Goal: Task Accomplishment & Management: Complete application form

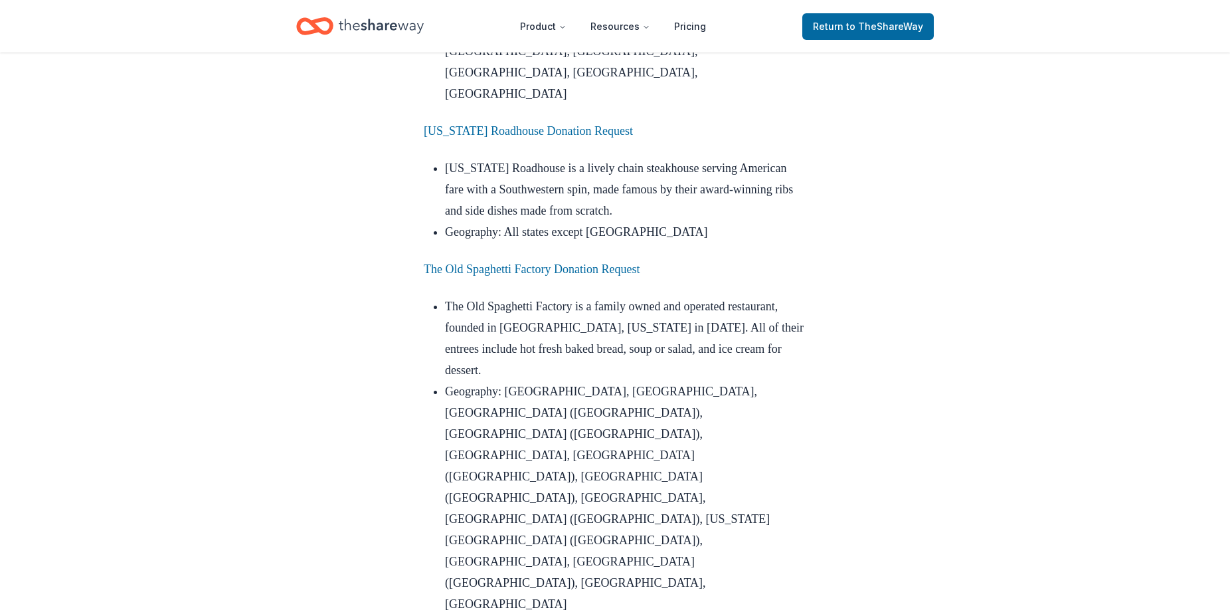
scroll to position [1841, 0]
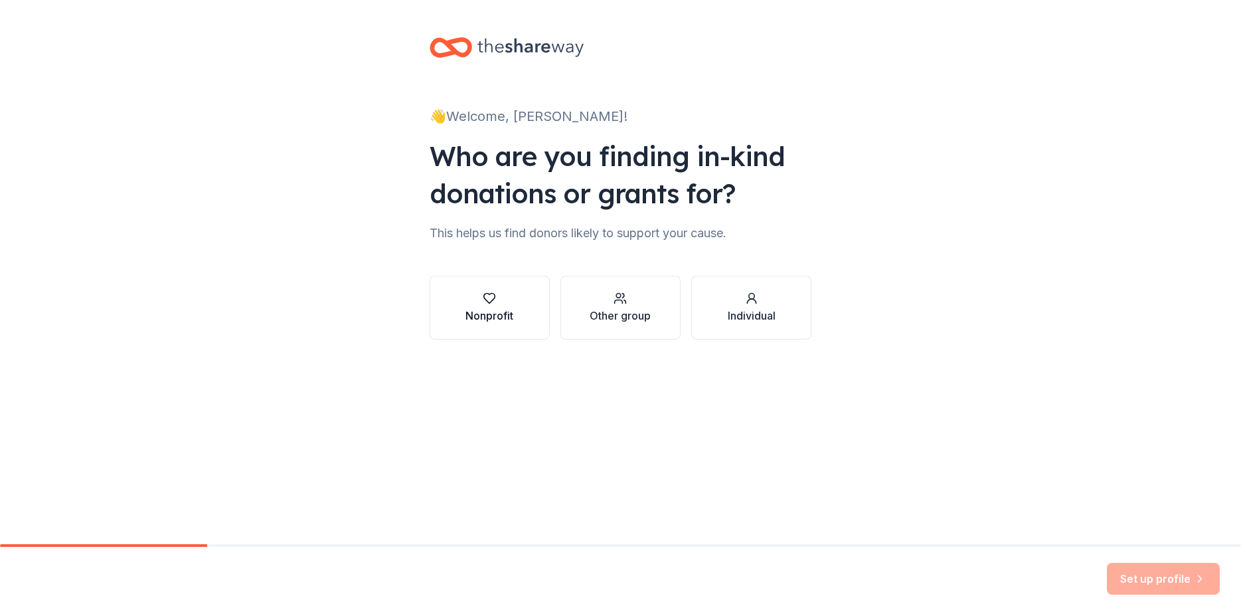
click at [496, 294] on icon "button" at bounding box center [489, 299] width 11 height 10
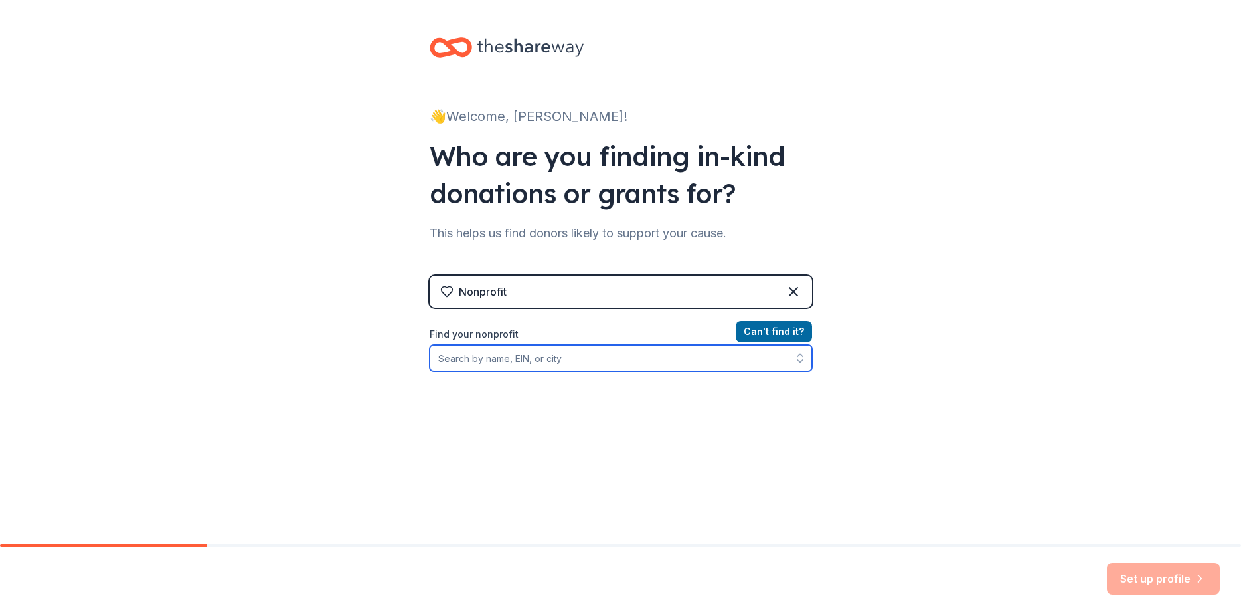
click at [494, 345] on input "Find your nonprofit" at bounding box center [621, 358] width 383 height 27
type input "Woman's Club of West Deptford"
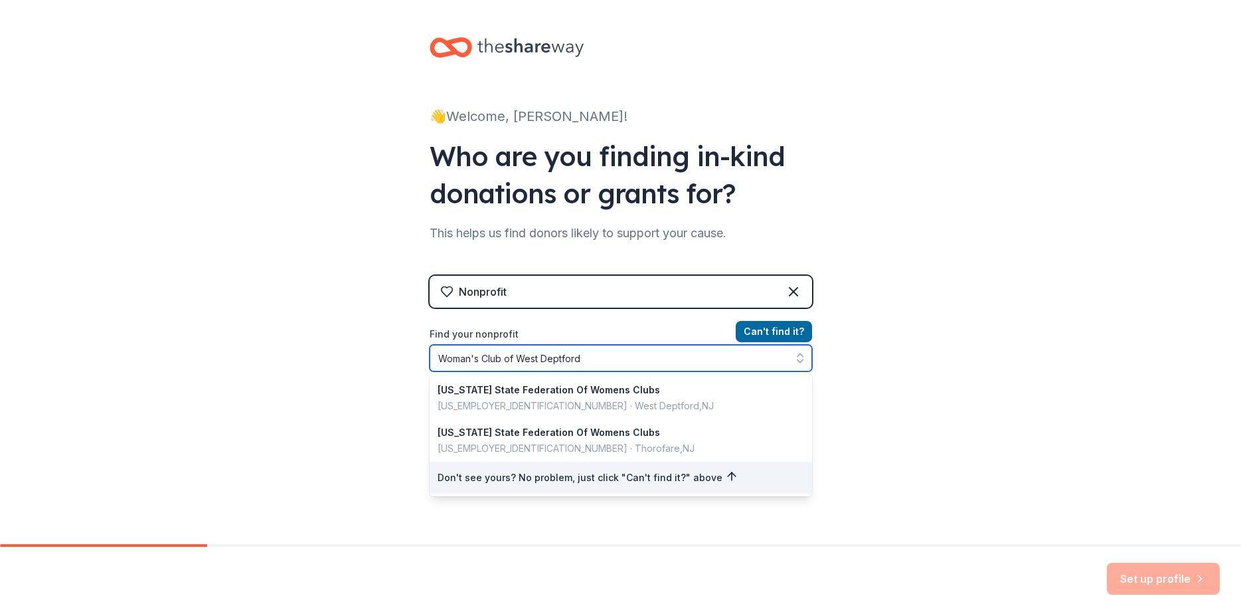
drag, startPoint x: 597, startPoint y: 276, endPoint x: 426, endPoint y: 280, distance: 171.4
click at [430, 345] on input "Woman's Club of West Deptford" at bounding box center [621, 358] width 383 height 27
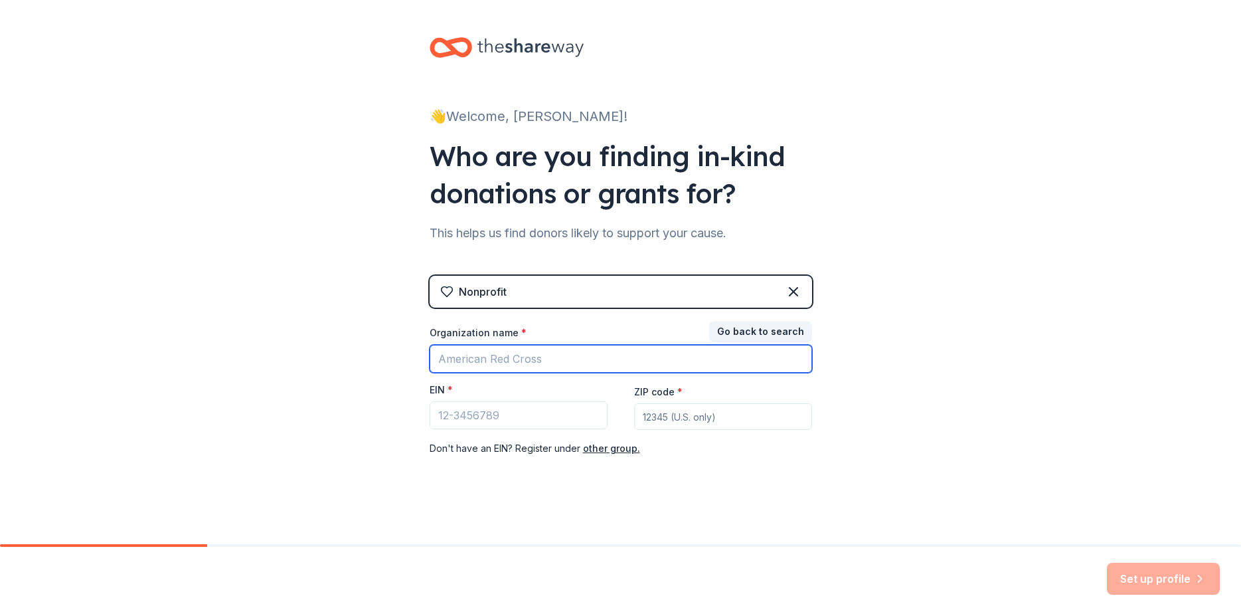
click at [525, 345] on input "Organization name *" at bounding box center [621, 359] width 383 height 28
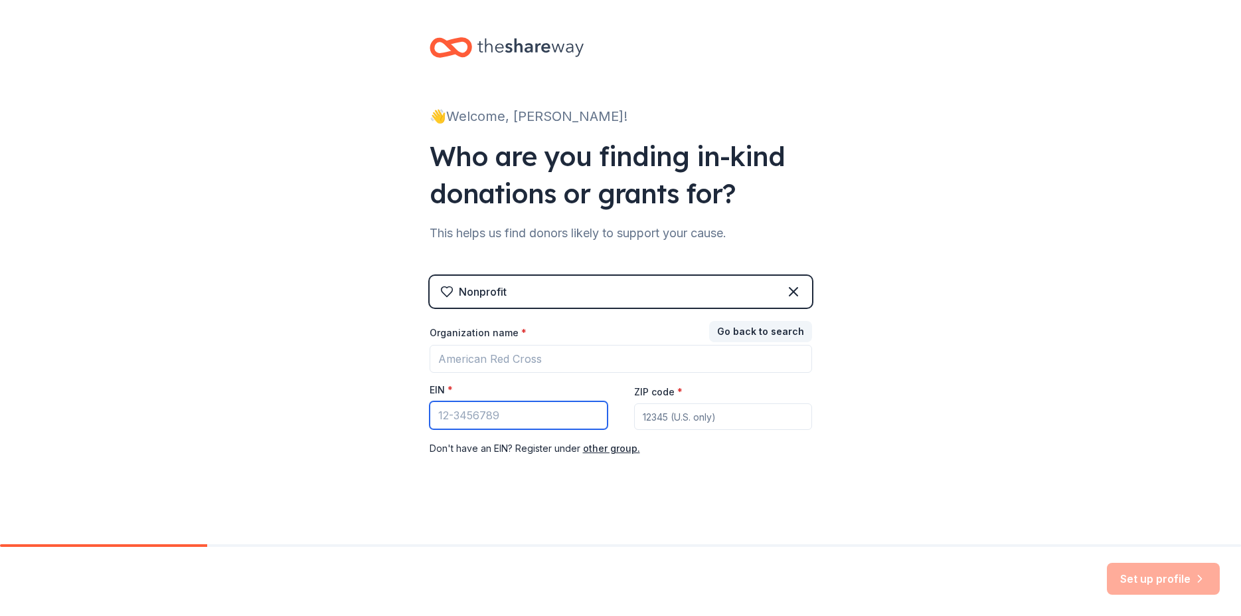
click at [501, 401] on input "EIN *" at bounding box center [519, 415] width 178 height 28
type input "81-0705154"
click at [652, 403] on input "ZIP code *" at bounding box center [723, 416] width 178 height 27
type input "08086"
click at [731, 397] on div "👋 Welcome, Sue! Who are you finding in-kind donations or grants for? This helps…" at bounding box center [621, 273] width 425 height 547
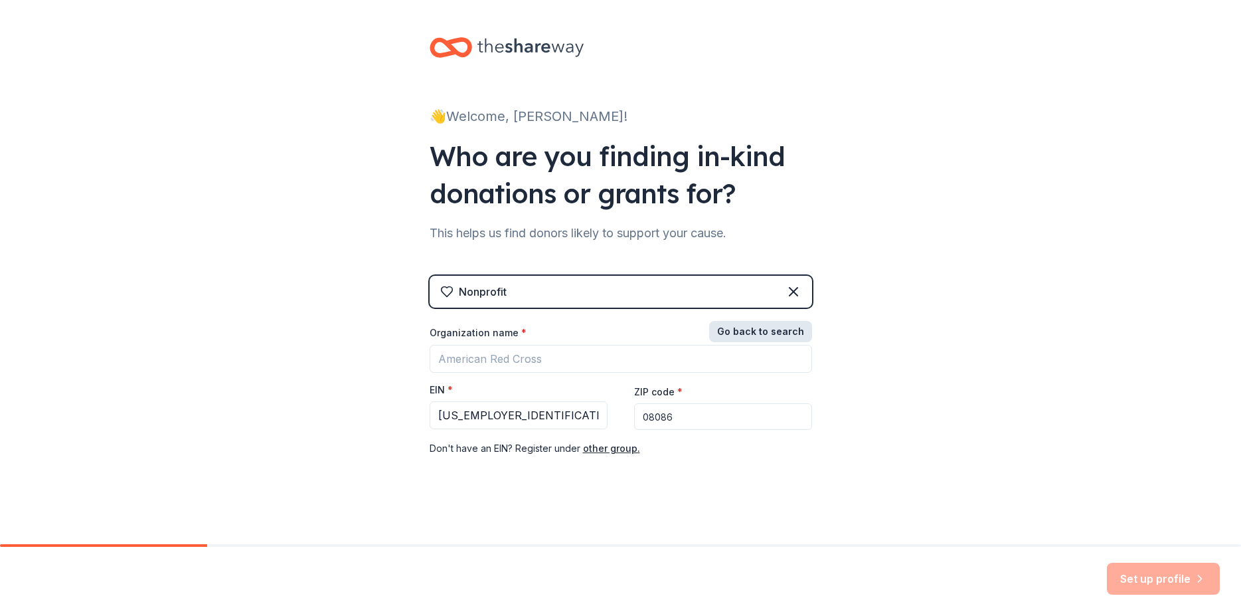
click at [753, 321] on button "Go back to search" at bounding box center [760, 331] width 103 height 21
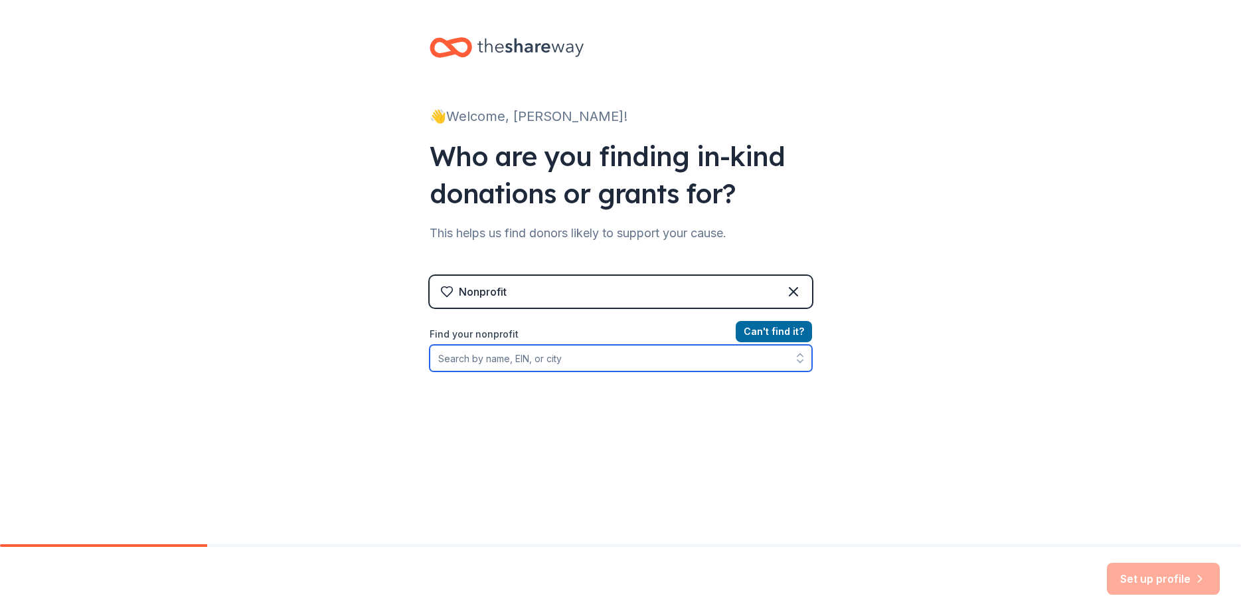
click at [514, 345] on input "Find your nonprofit" at bounding box center [621, 358] width 383 height 27
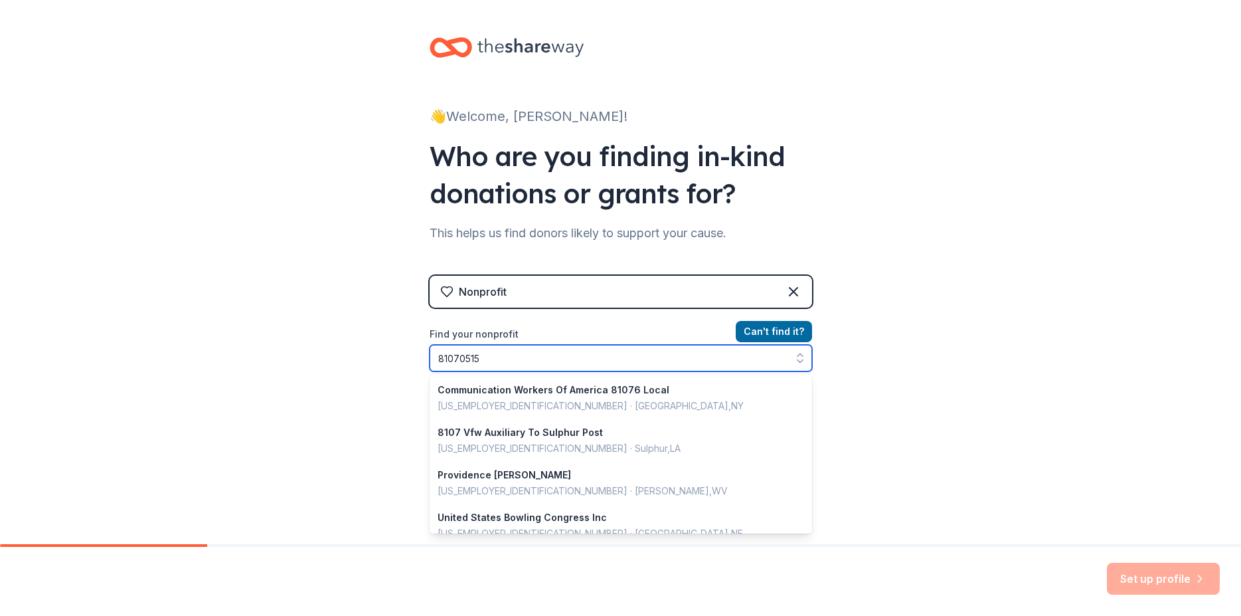
type input "810705154"
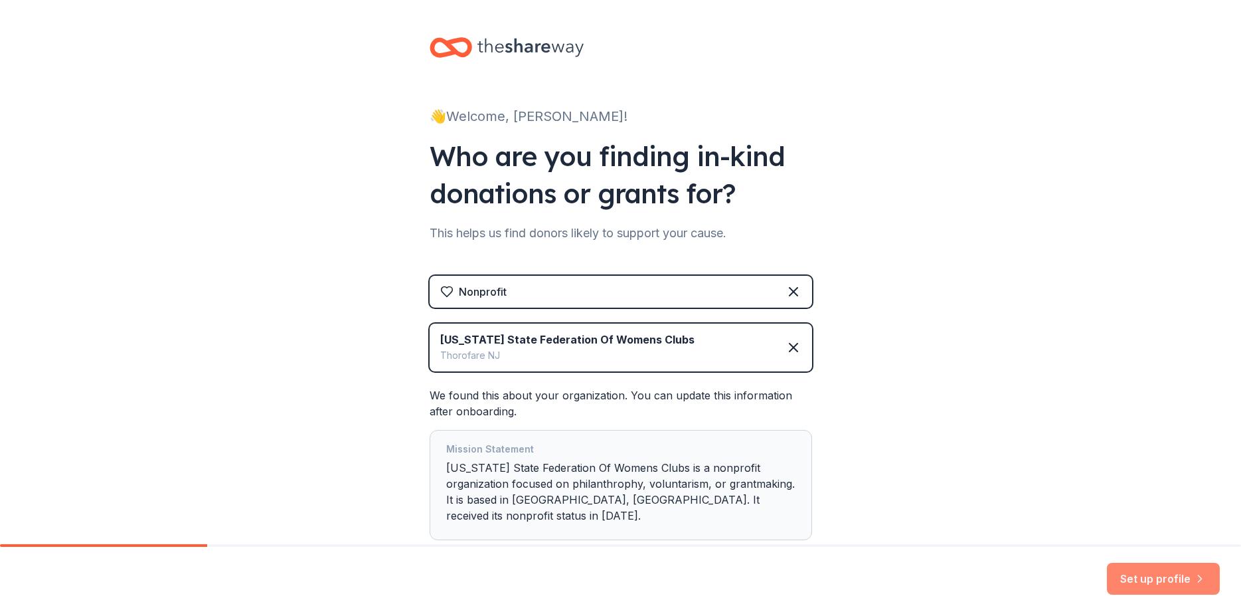
click at [1176, 589] on button "Set up profile" at bounding box center [1163, 579] width 113 height 32
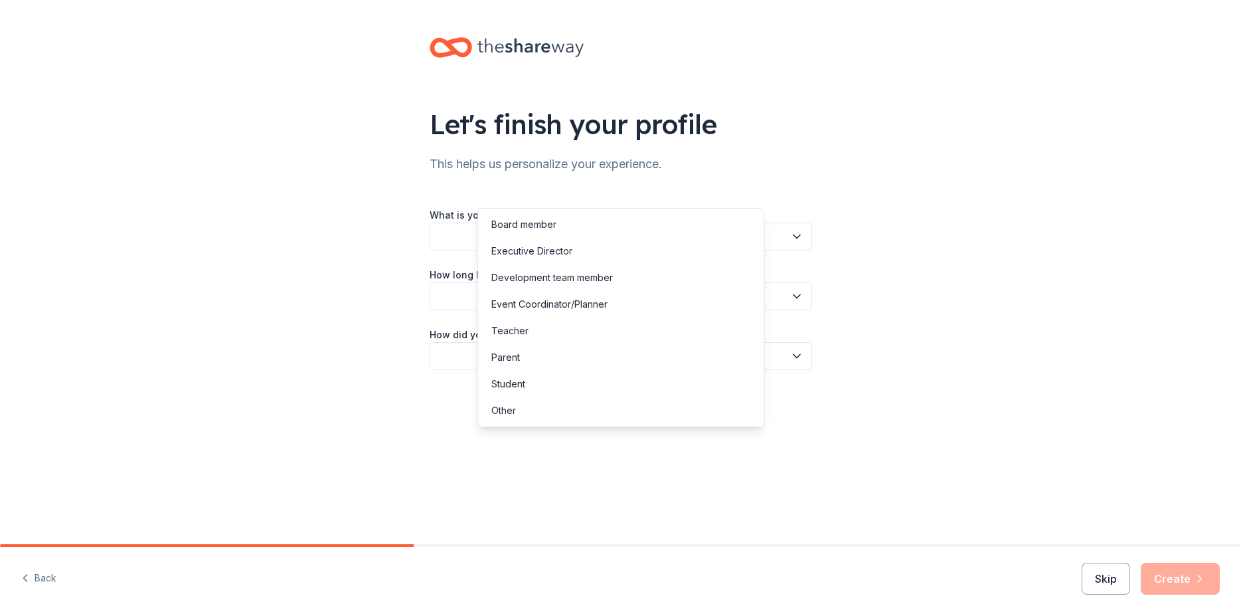
click at [519, 223] on button "button" at bounding box center [621, 237] width 383 height 28
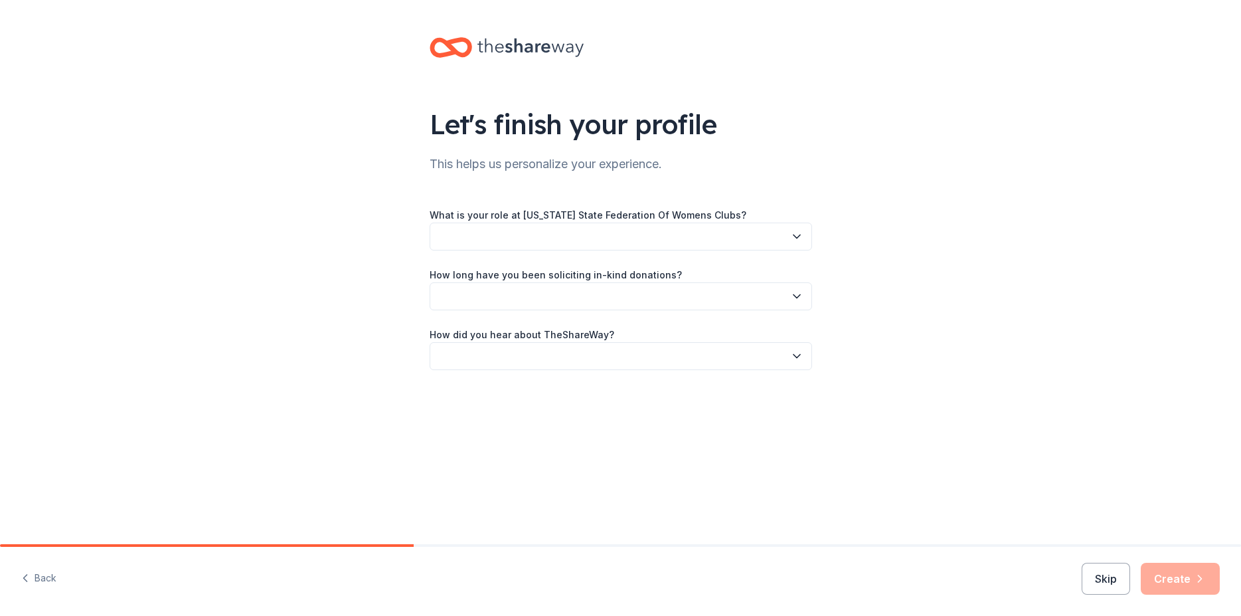
click at [519, 223] on button "button" at bounding box center [621, 237] width 383 height 28
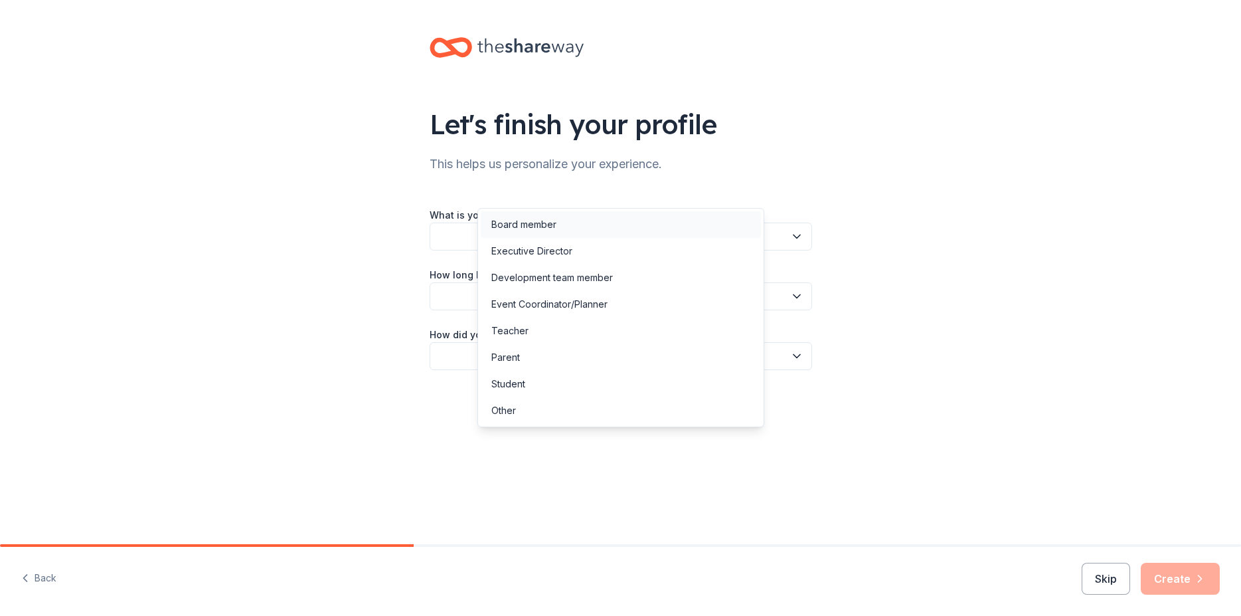
click at [534, 221] on div "Board member" at bounding box center [524, 225] width 65 height 16
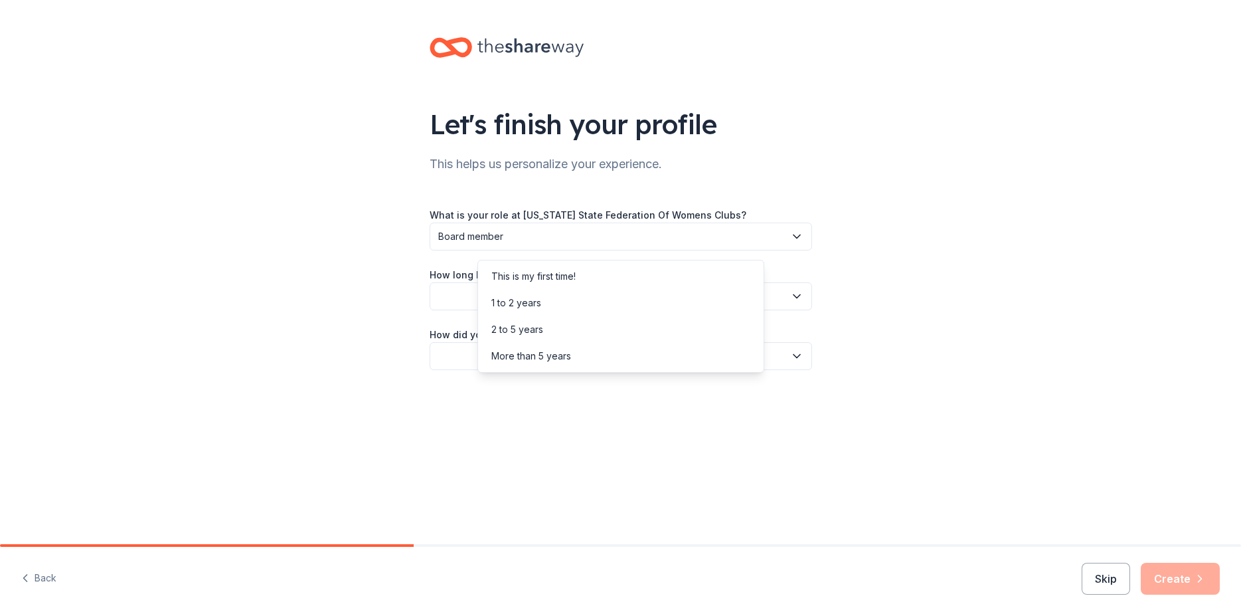
click at [790, 290] on icon "button" at bounding box center [796, 296] width 13 height 13
click at [522, 270] on div "This is my first time!" at bounding box center [534, 276] width 84 height 16
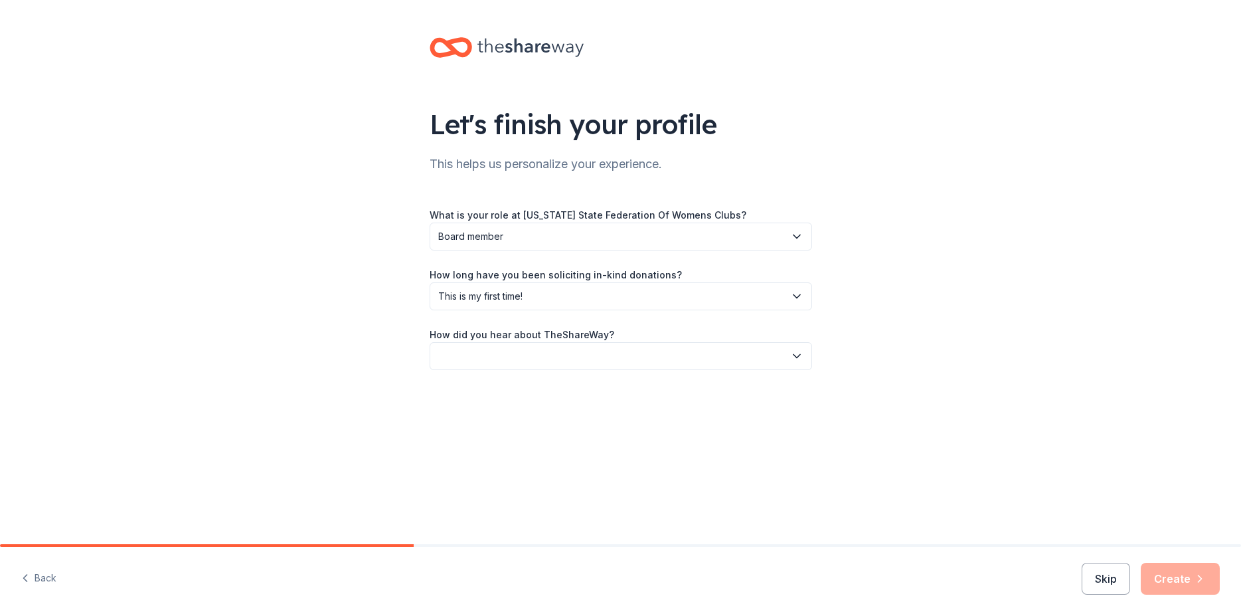
click at [790, 349] on icon "button" at bounding box center [796, 355] width 13 height 13
click at [525, 347] on div "Online search" at bounding box center [522, 355] width 60 height 16
click at [1206, 585] on icon "button" at bounding box center [1200, 578] width 13 height 13
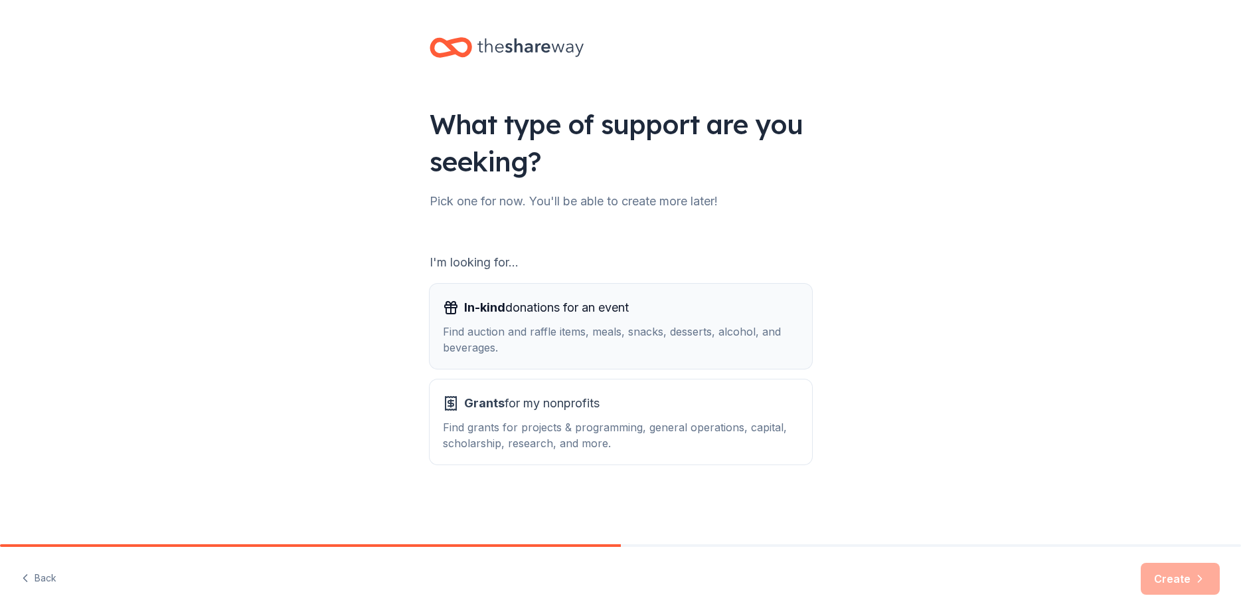
click at [543, 297] on span "In-kind donations for an event" at bounding box center [546, 307] width 165 height 21
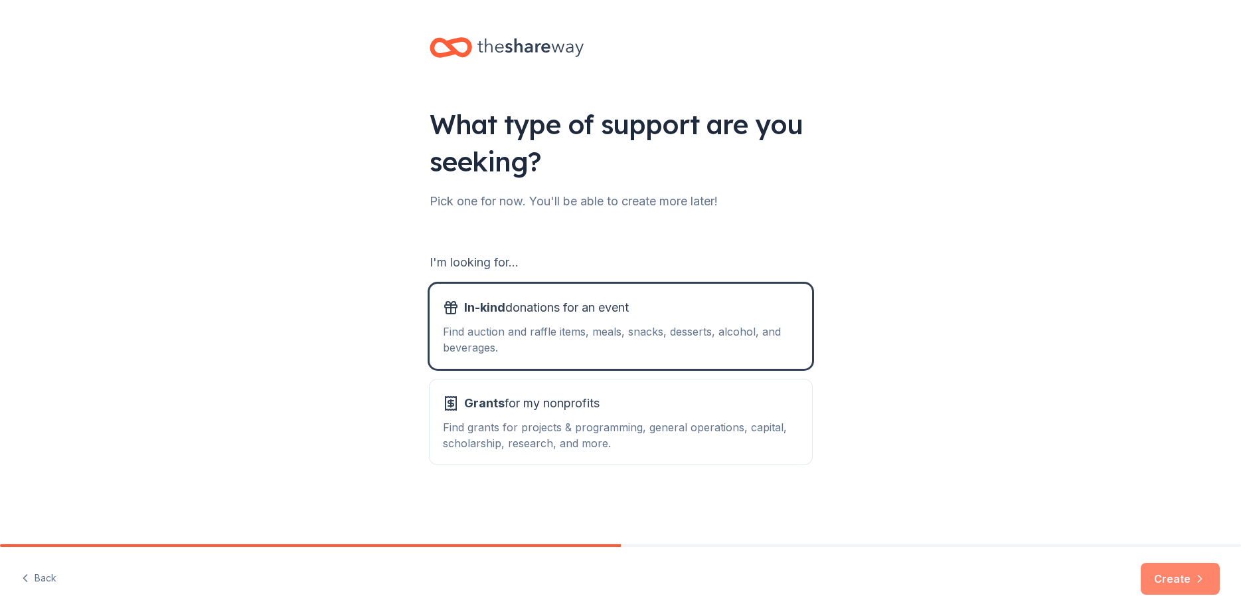
click at [1201, 586] on button "Create" at bounding box center [1180, 579] width 79 height 32
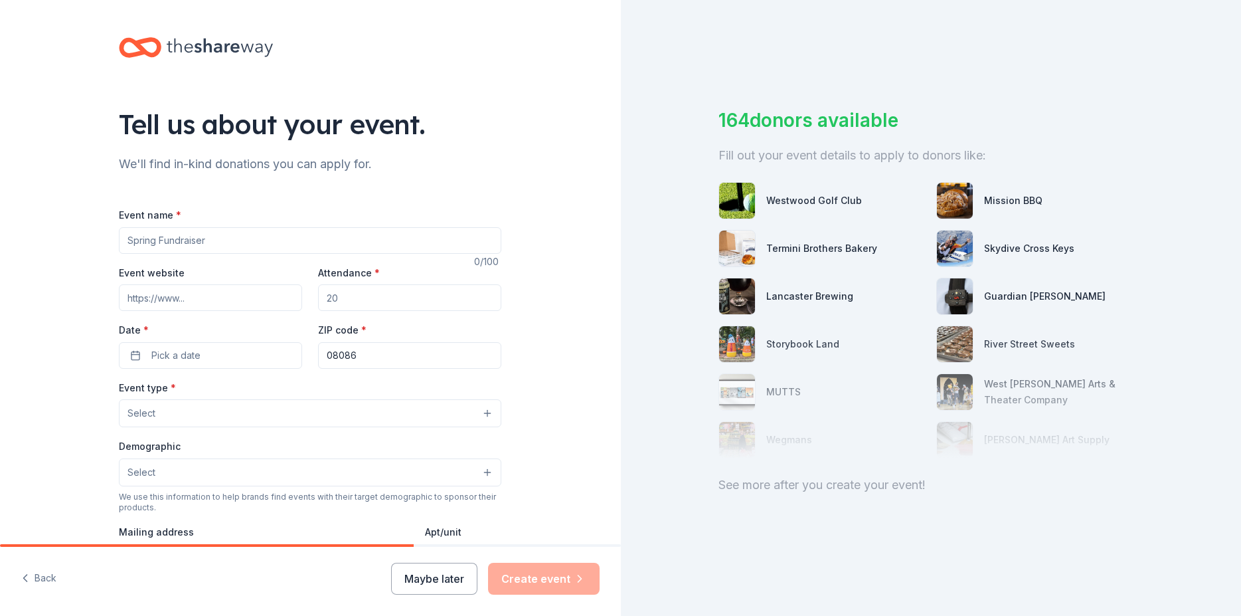
click at [225, 227] on input "Event name *" at bounding box center [310, 240] width 383 height 27
type input "Basket Raffle"
click at [355, 284] on input "Attendance *" at bounding box center [409, 297] width 183 height 27
type input "200"
click at [288, 342] on button "Pick a date" at bounding box center [210, 355] width 183 height 27
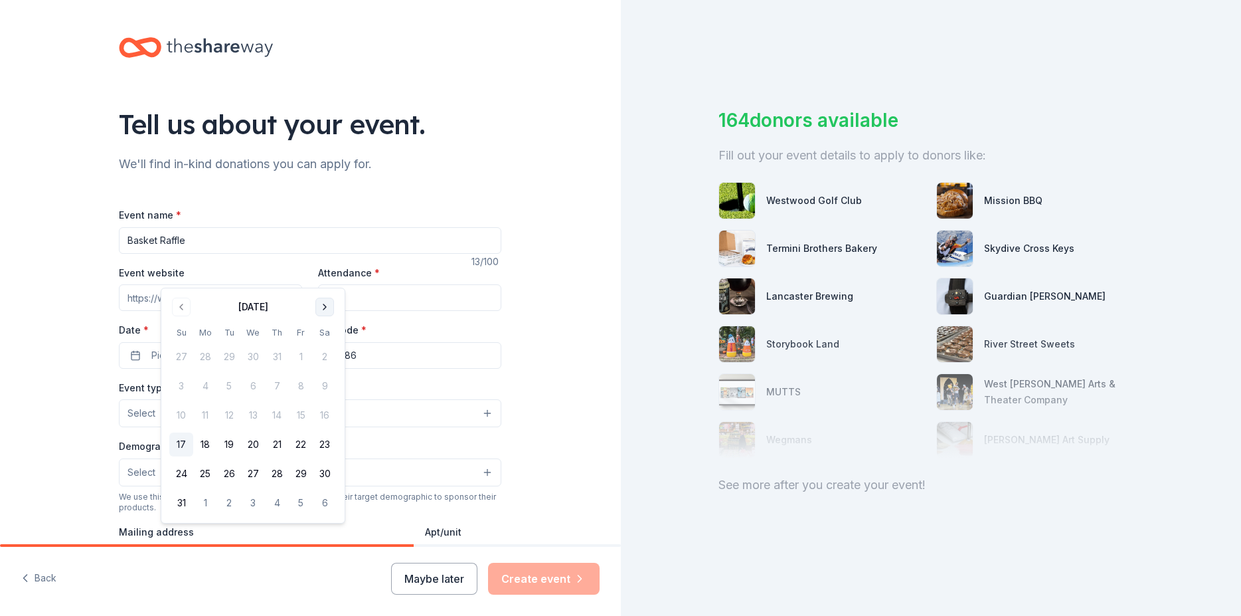
click at [316, 302] on button "Go to next month" at bounding box center [325, 307] width 19 height 19
click at [177, 462] on button "26" at bounding box center [181, 474] width 24 height 24
click at [584, 277] on div "Tell us about your event. We'll find in-kind donations you can apply for. Event…" at bounding box center [310, 442] width 621 height 884
click at [436, 399] on button "Select" at bounding box center [310, 413] width 383 height 28
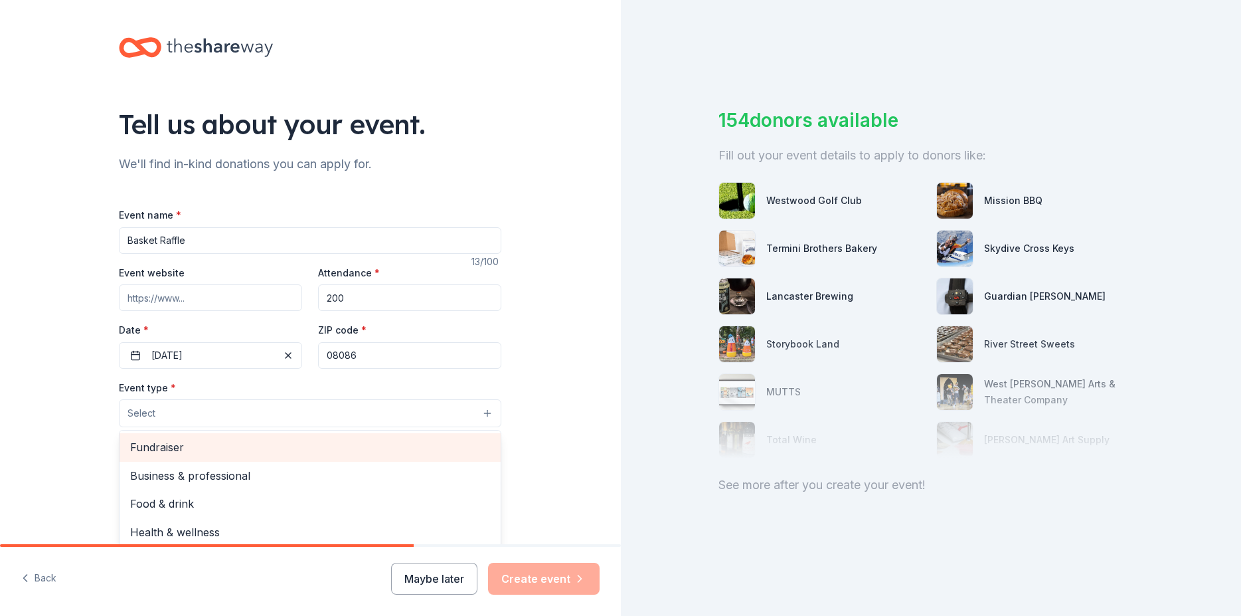
click at [203, 438] on span "Fundraiser" at bounding box center [310, 446] width 360 height 17
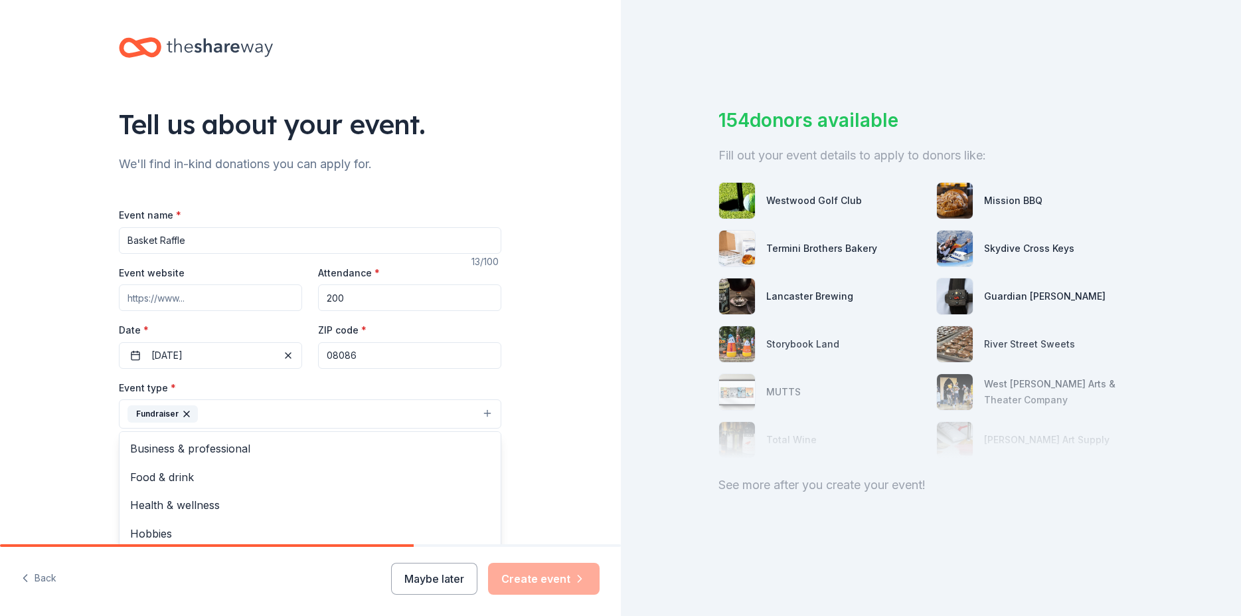
click at [502, 343] on div "Tell us about your event. We'll find in-kind donations you can apply for. Event…" at bounding box center [310, 442] width 621 height 885
click at [438, 460] on button "Select" at bounding box center [310, 474] width 383 height 28
click at [217, 555] on span "Mostly women" at bounding box center [310, 563] width 360 height 17
click at [462, 407] on div "Tell us about your event. We'll find in-kind donations you can apply for. Event…" at bounding box center [310, 443] width 425 height 887
click at [195, 547] on input "Mailing address" at bounding box center [267, 560] width 296 height 27
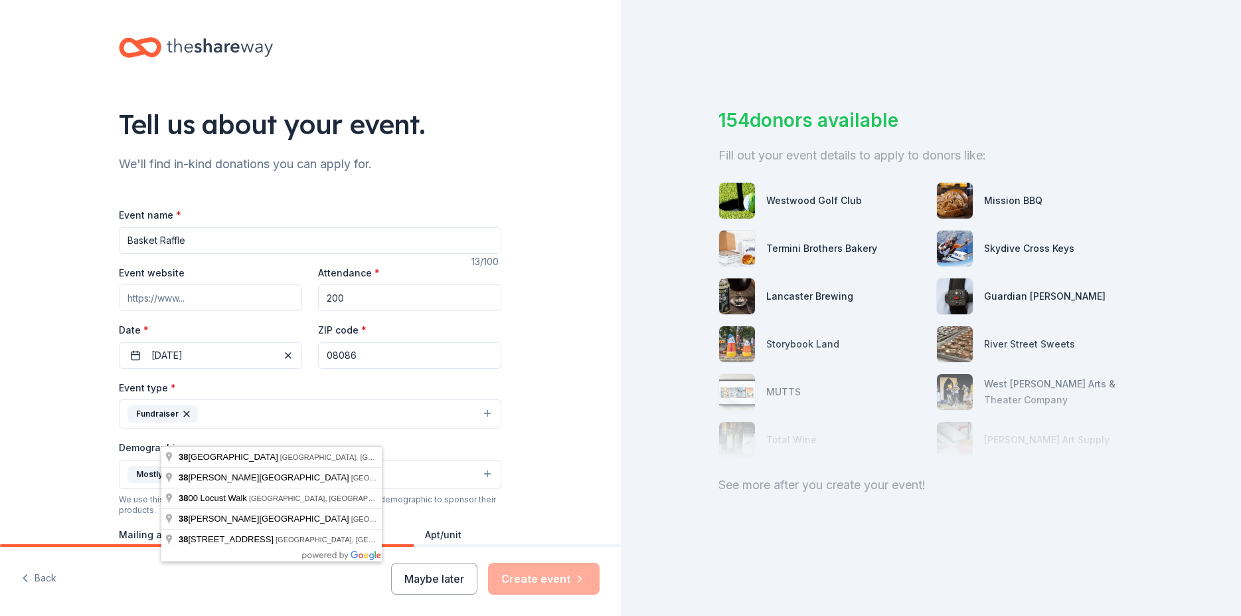
type input "3"
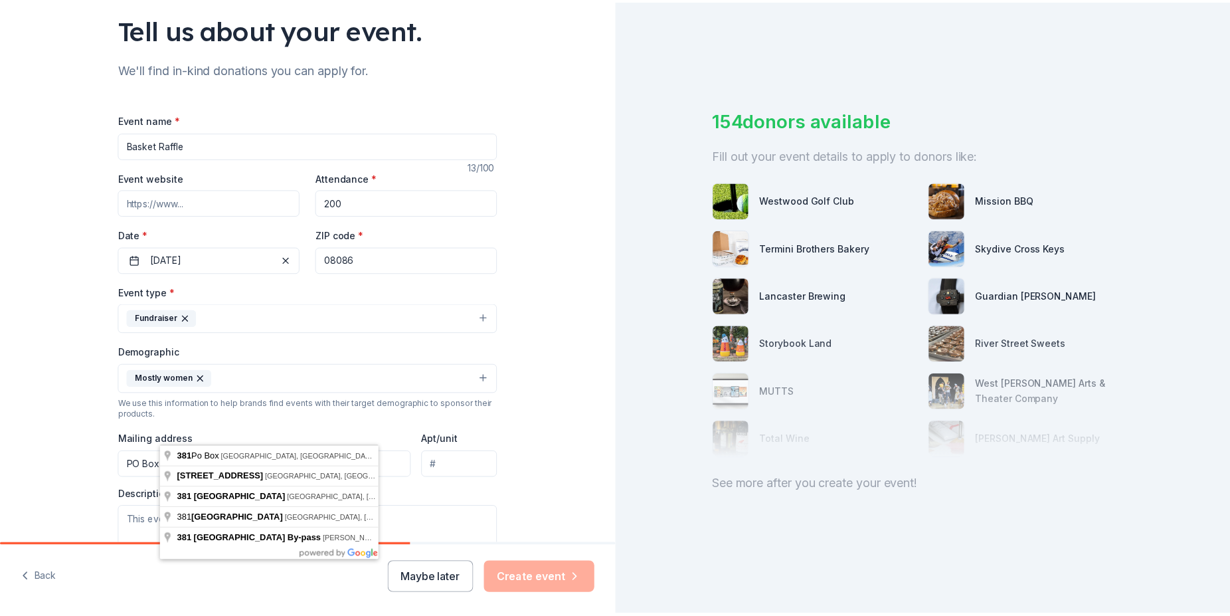
scroll to position [120, 0]
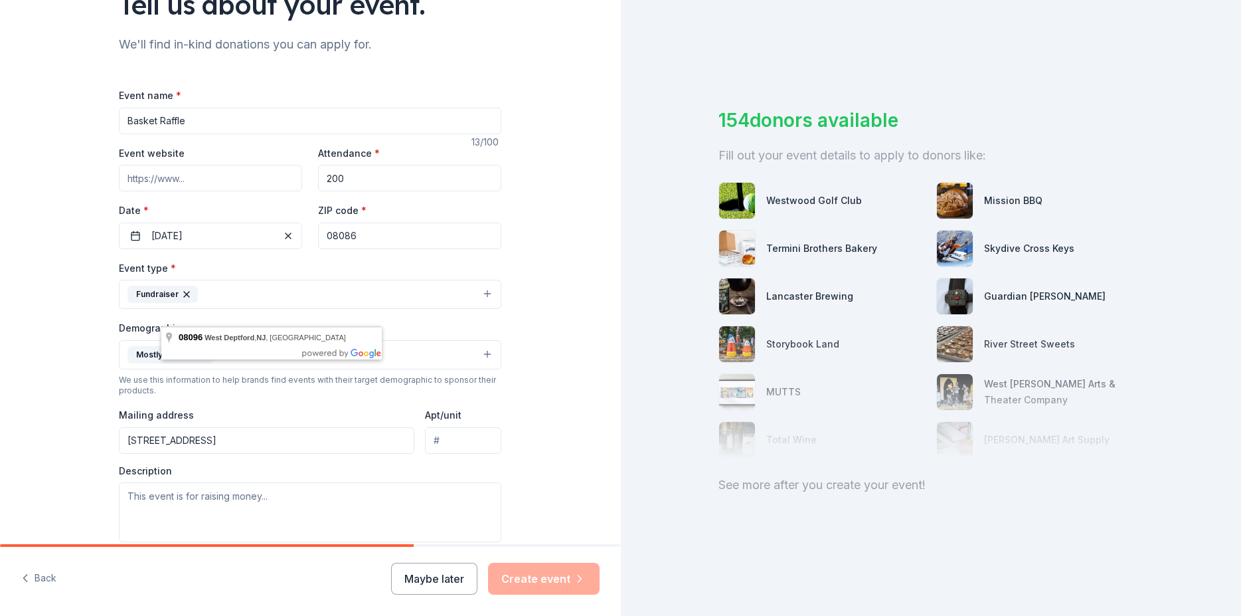
type input "PO Box 381 West Deptford, NJ 08096"
click at [548, 337] on div "Tell us about your event. We'll find in-kind donations you can apply for. Event…" at bounding box center [310, 323] width 621 height 887
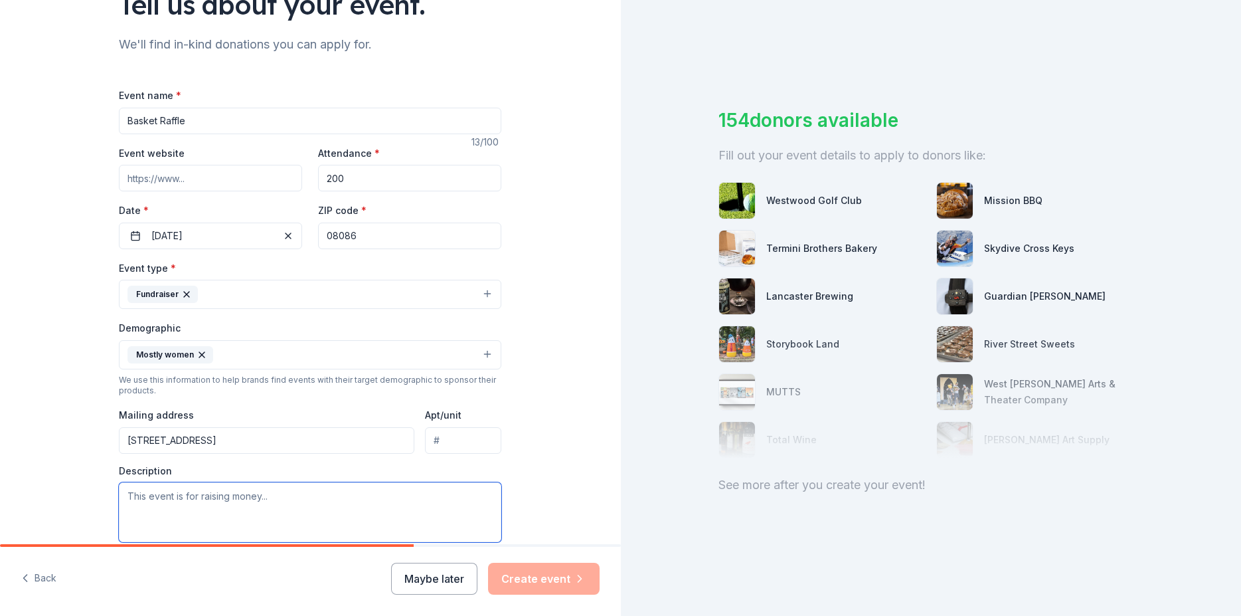
click at [261, 482] on textarea at bounding box center [310, 512] width 383 height 60
type textarea "t"
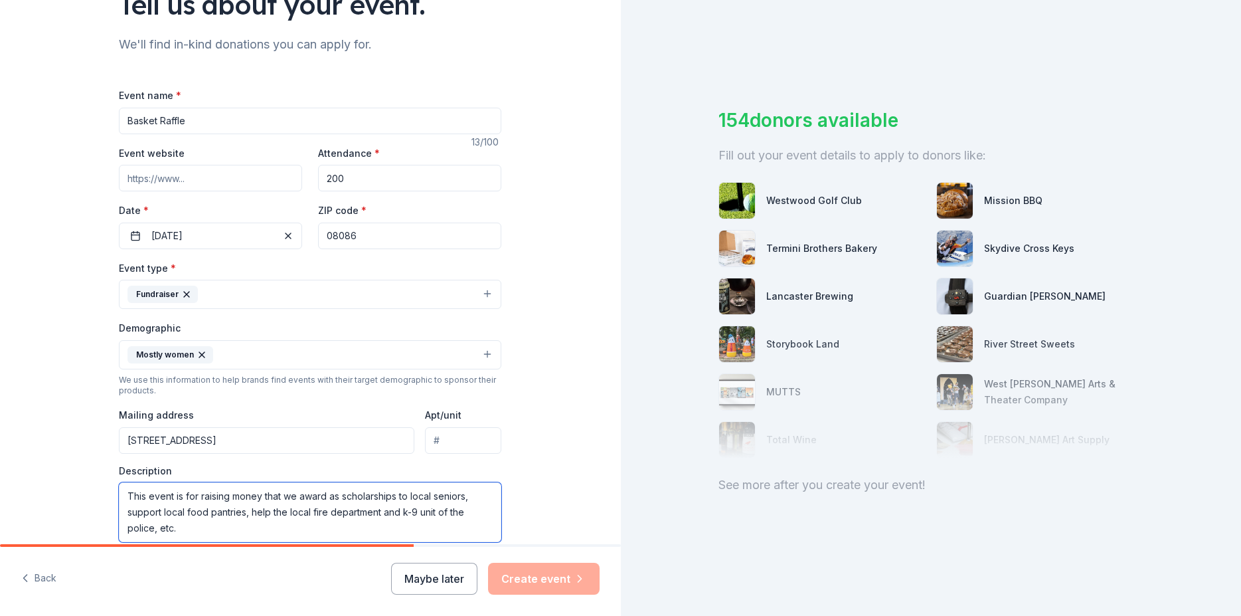
type textarea "This event is for raising money that we award as scholarships to local seniors,…"
click at [201, 583] on span "Auction & raffle" at bounding box center [181, 591] width 72 height 16
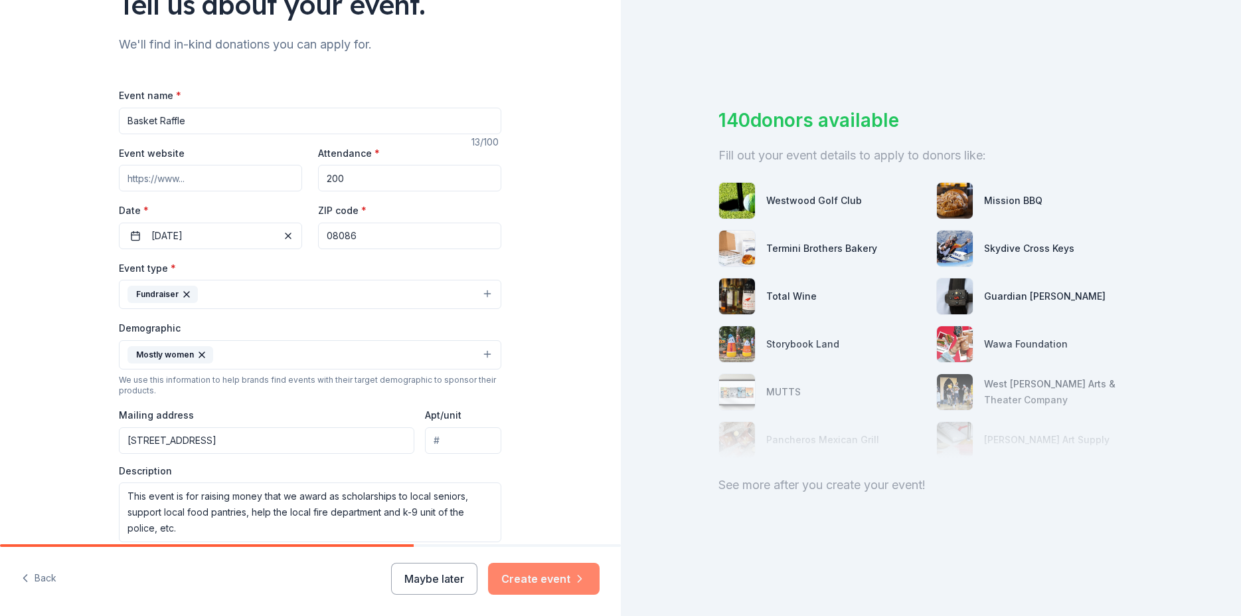
click at [563, 592] on button "Create event" at bounding box center [544, 579] width 112 height 32
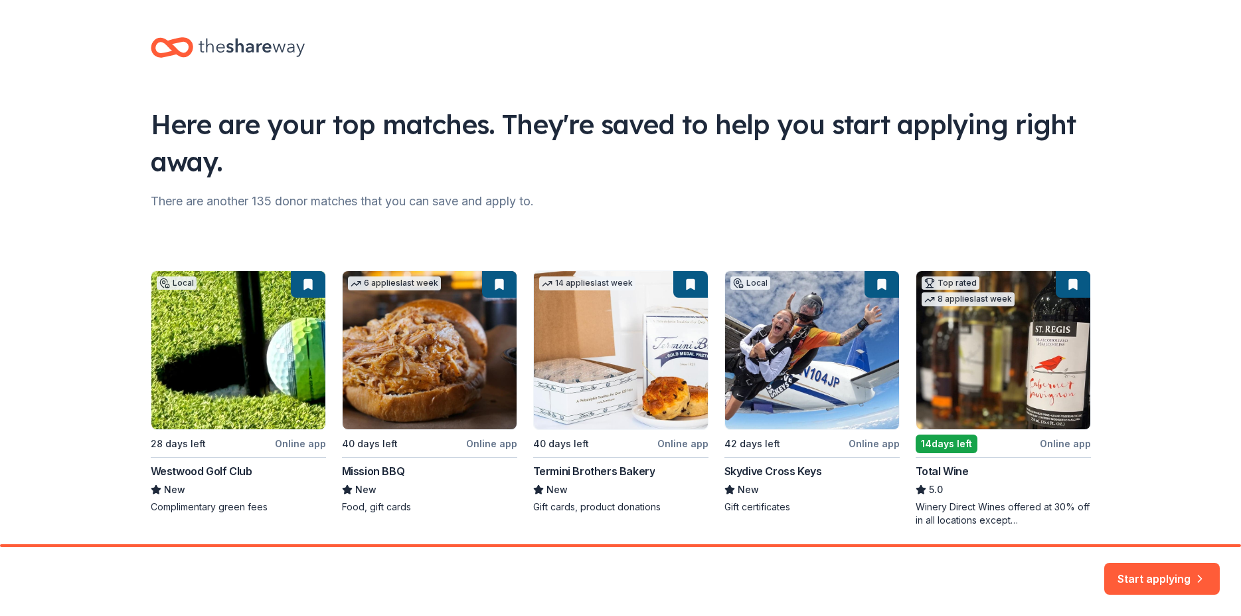
click at [490, 310] on div "Local 28 days left Online app Westwood Golf Club New Complimentary green fees 6…" at bounding box center [621, 398] width 941 height 256
click at [401, 442] on div "Here are your top matches. They're saved to help you start applying right away.…" at bounding box center [620, 272] width 1241 height 544
click at [1167, 587] on button "Start applying" at bounding box center [1163, 573] width 116 height 32
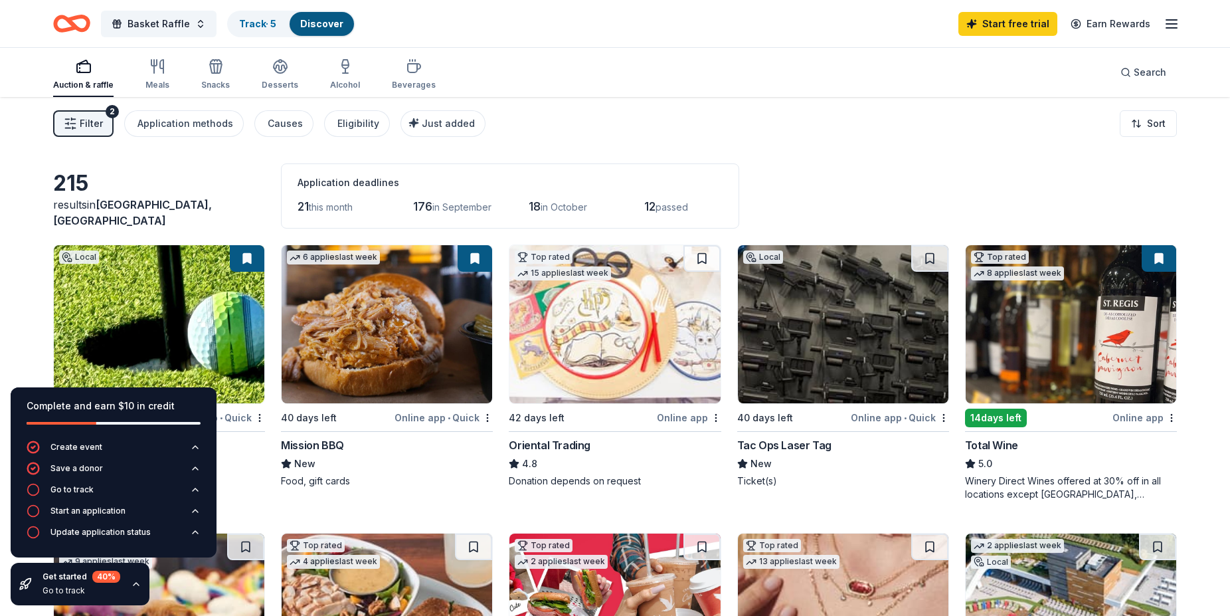
click at [477, 108] on div "Filter 2 Application methods Causes Eligibility Just added Sort" at bounding box center [615, 123] width 1230 height 53
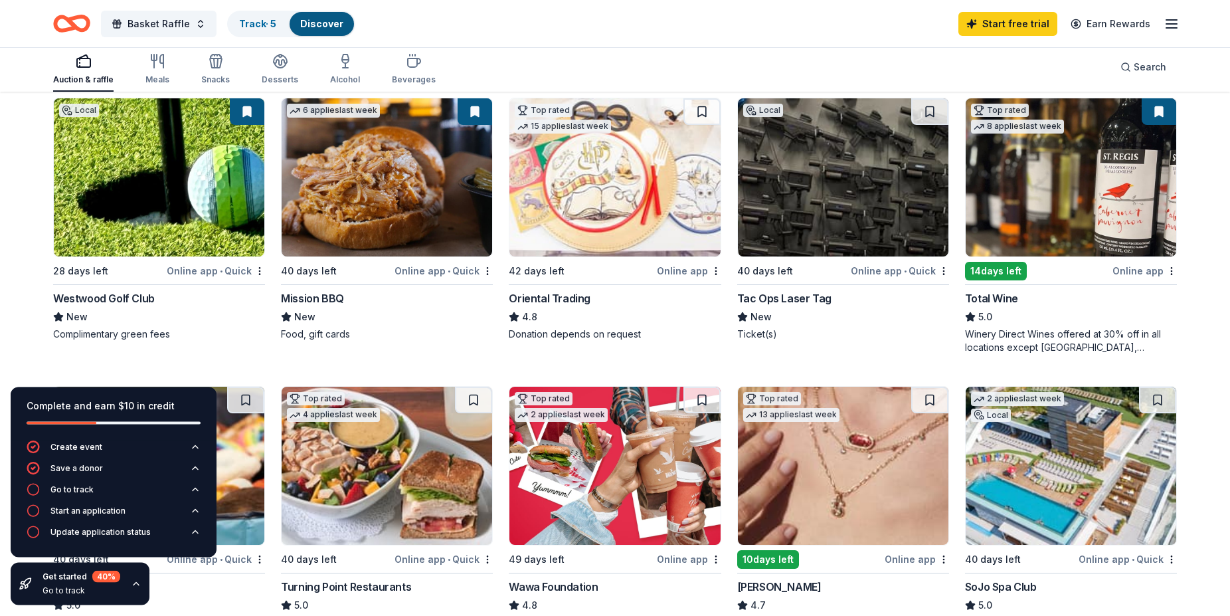
scroll to position [167, 0]
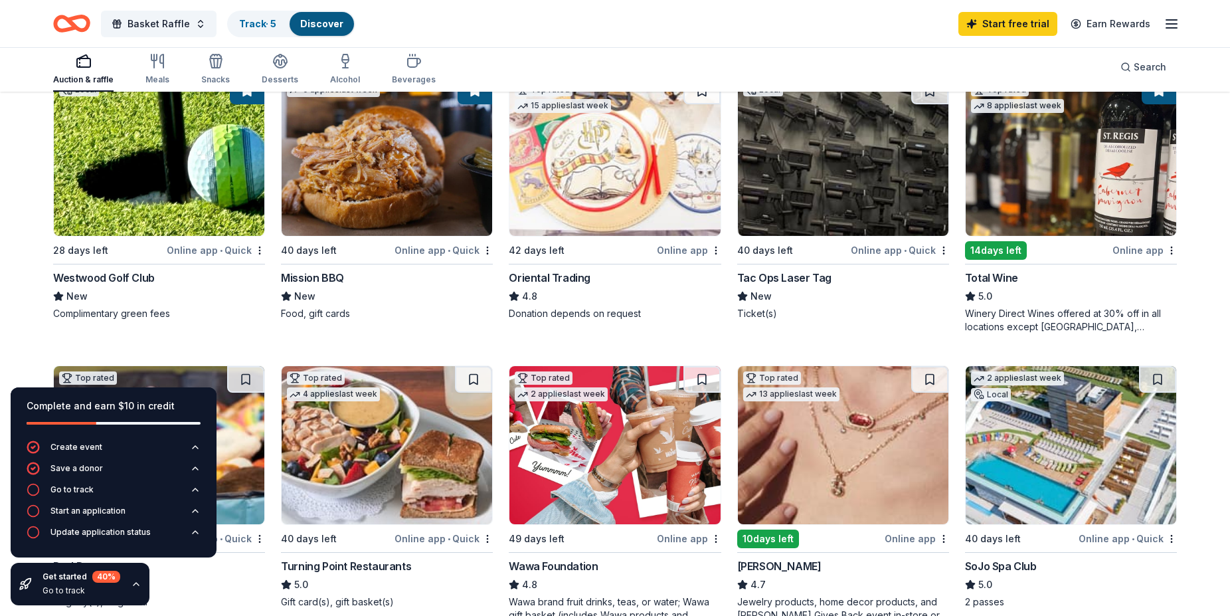
click at [687, 530] on div "Online app" at bounding box center [689, 538] width 64 height 17
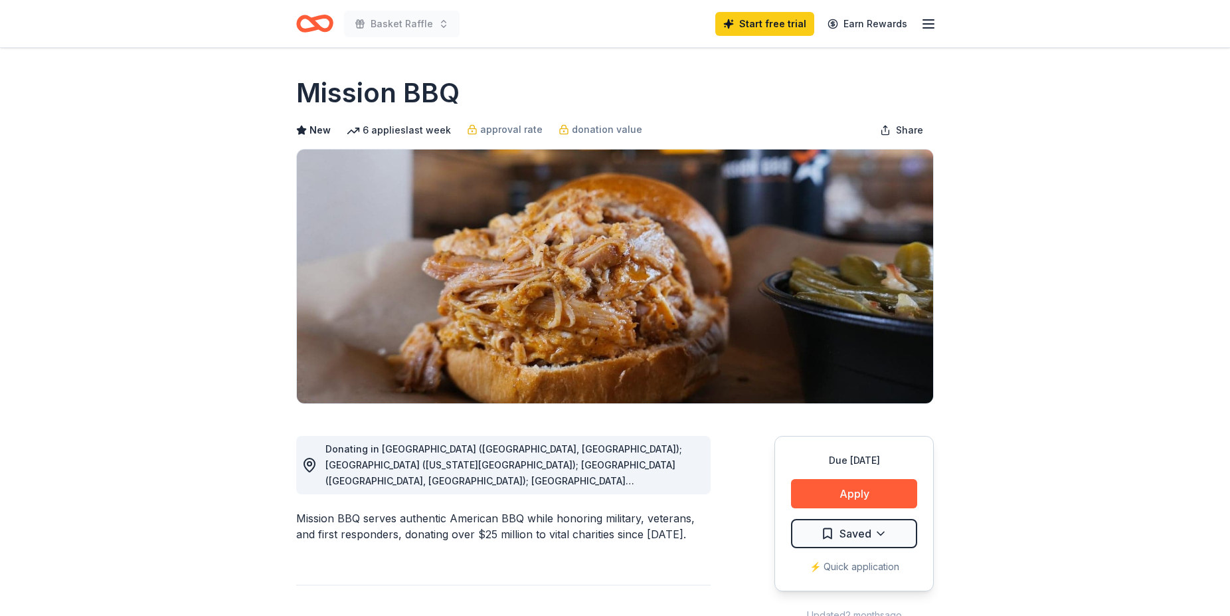
click at [700, 441] on div "Donating in AZ (Paradise Valley, Surprise); CO (Colorado Springs); CT (Orange, …" at bounding box center [512, 465] width 375 height 48
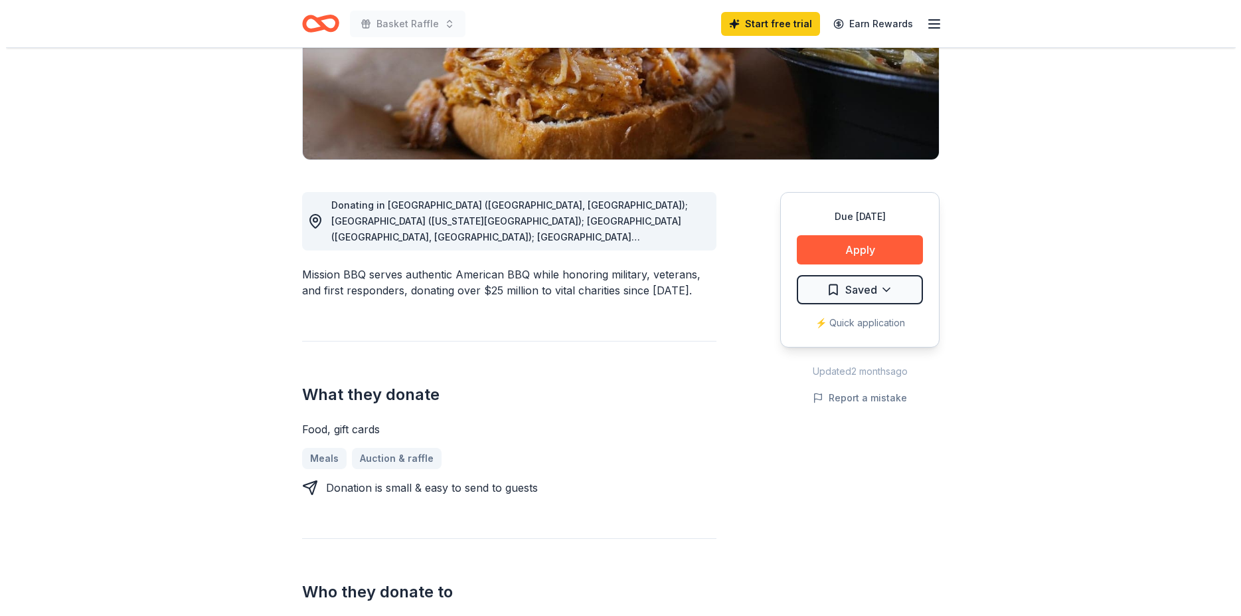
scroll to position [167, 0]
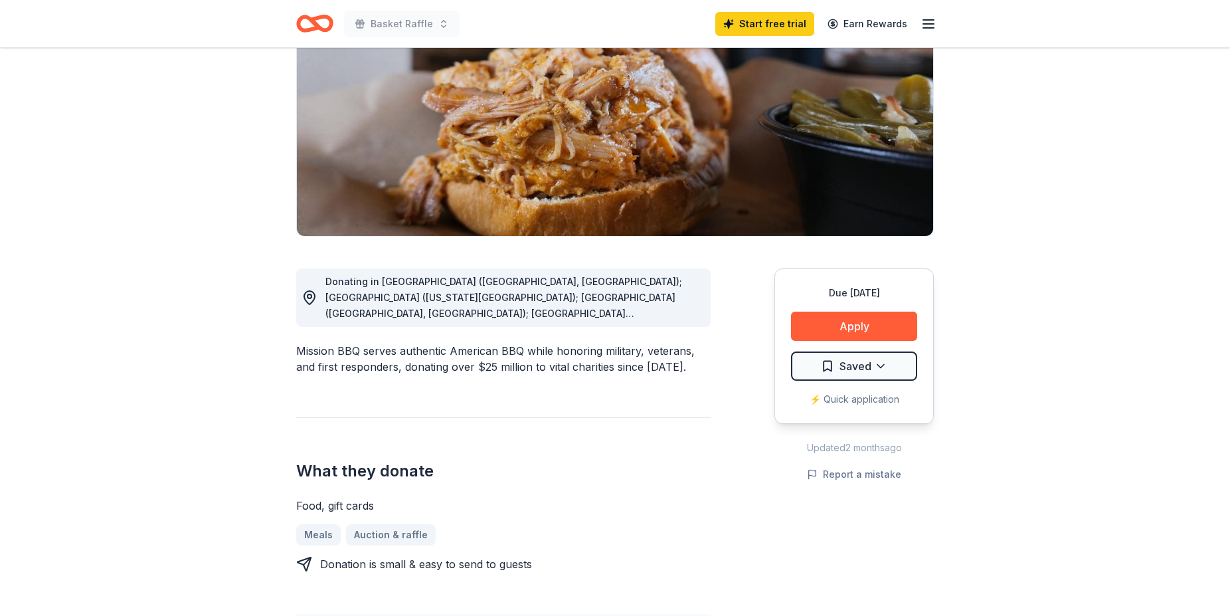
click at [871, 391] on div "⚡️ Quick application" at bounding box center [854, 399] width 126 height 16
click at [869, 312] on button "Apply" at bounding box center [854, 326] width 126 height 29
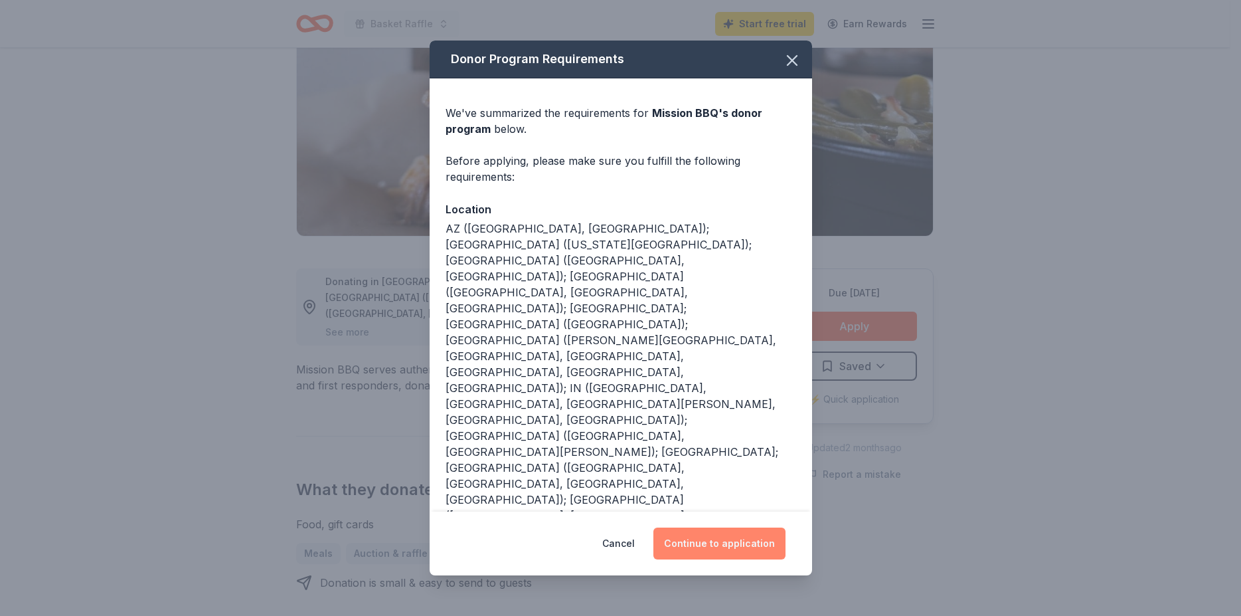
click at [701, 527] on button "Continue to application" at bounding box center [720, 543] width 132 height 32
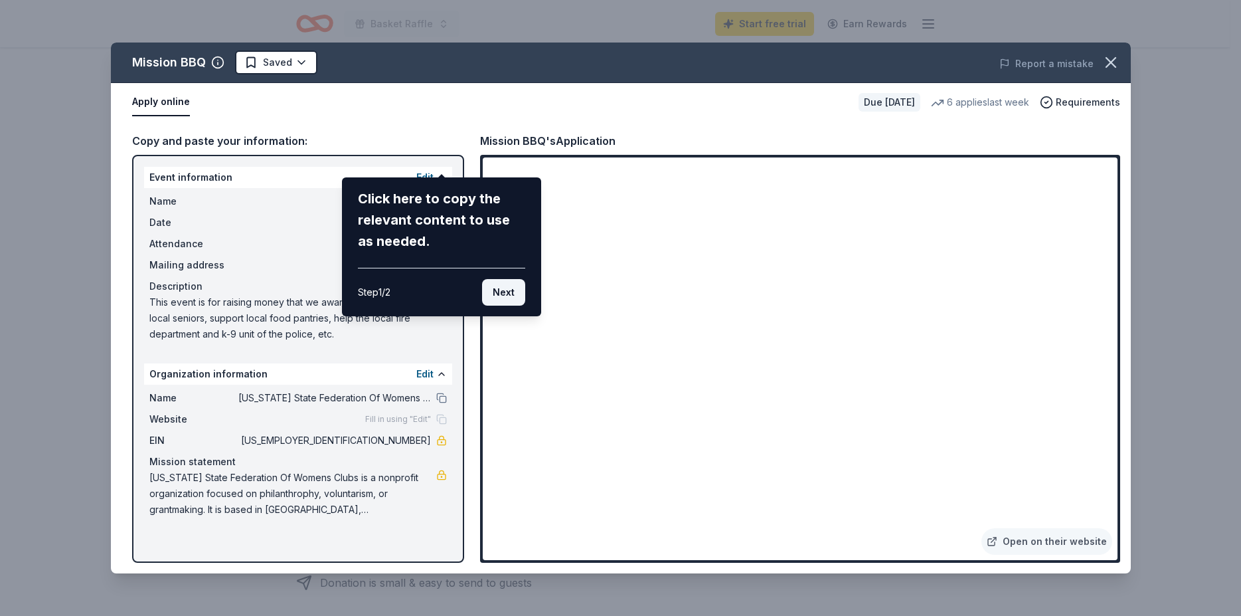
click at [511, 279] on button "Next" at bounding box center [503, 292] width 43 height 27
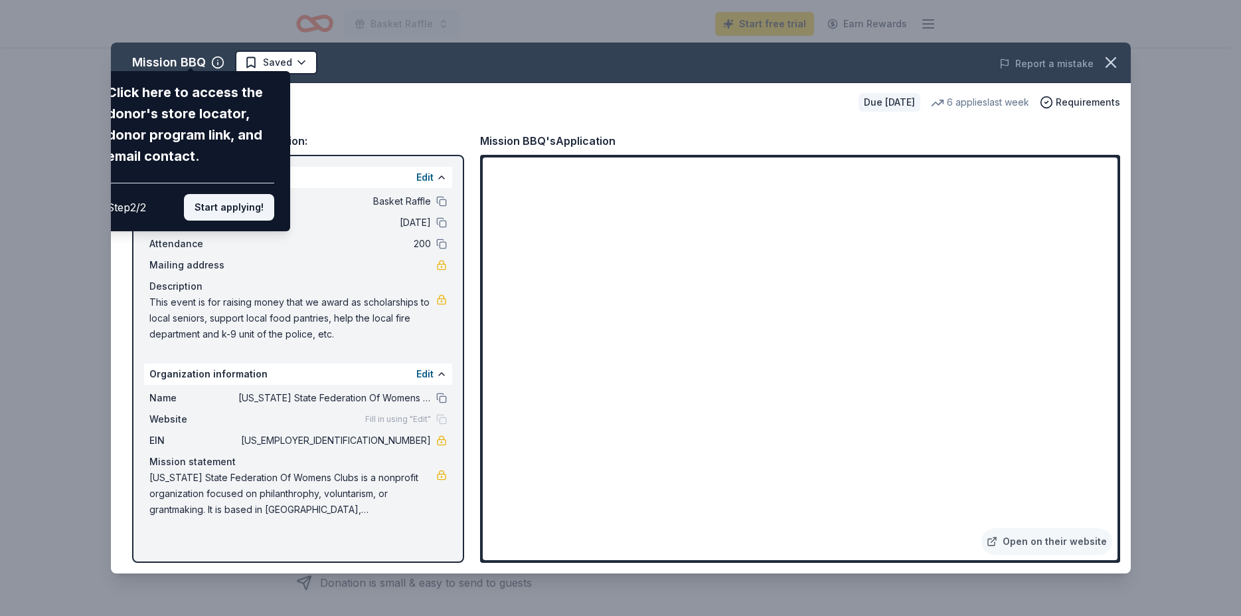
click at [227, 194] on button "Start applying!" at bounding box center [229, 207] width 90 height 27
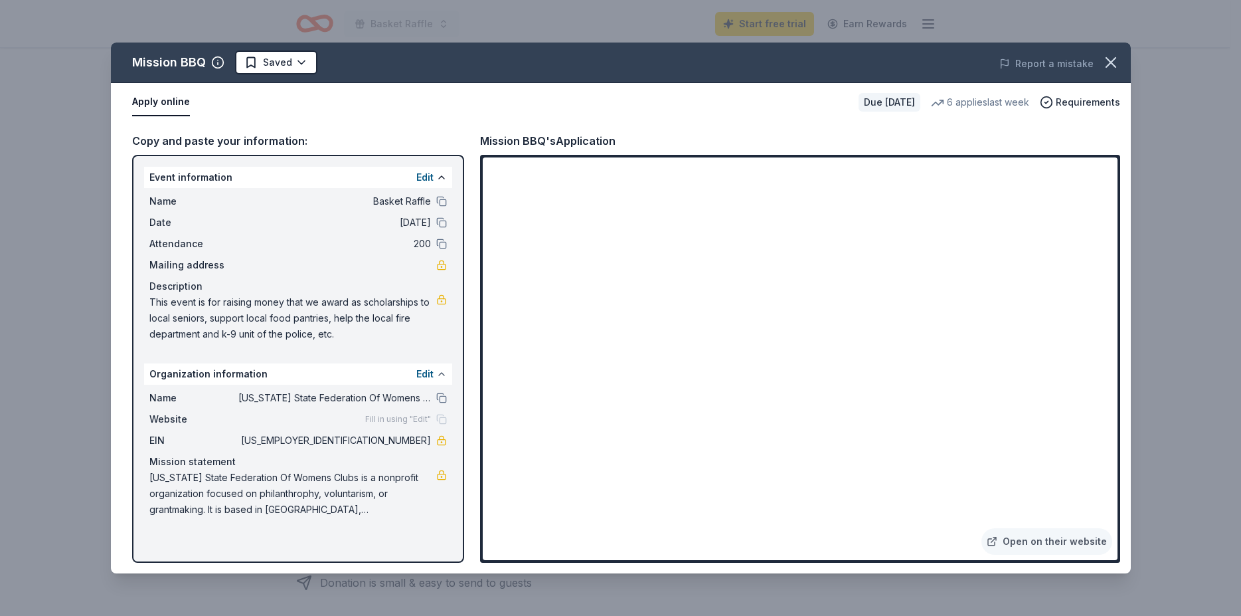
click at [440, 369] on button at bounding box center [441, 374] width 11 height 11
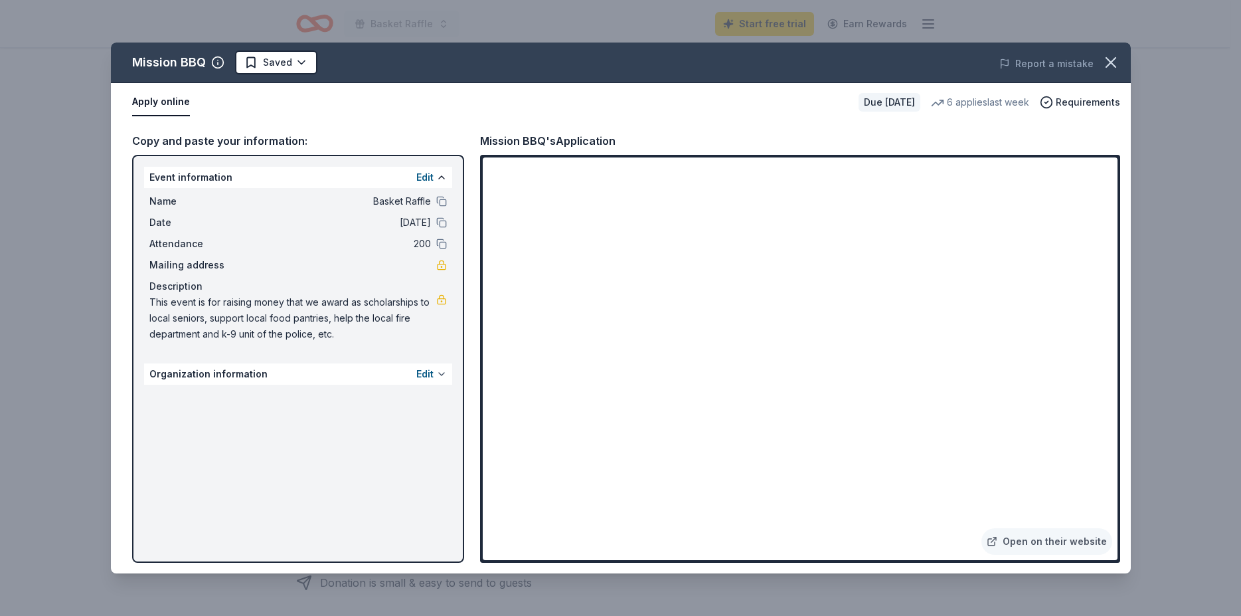
click at [440, 369] on button at bounding box center [441, 374] width 11 height 11
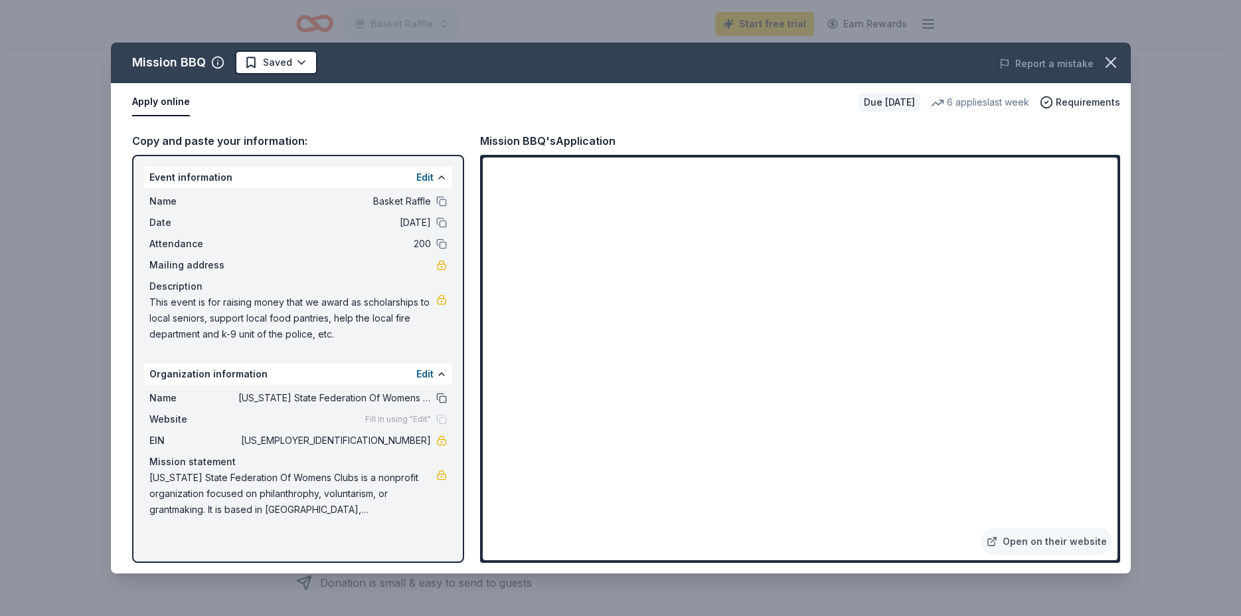
click at [441, 393] on button at bounding box center [441, 398] width 11 height 11
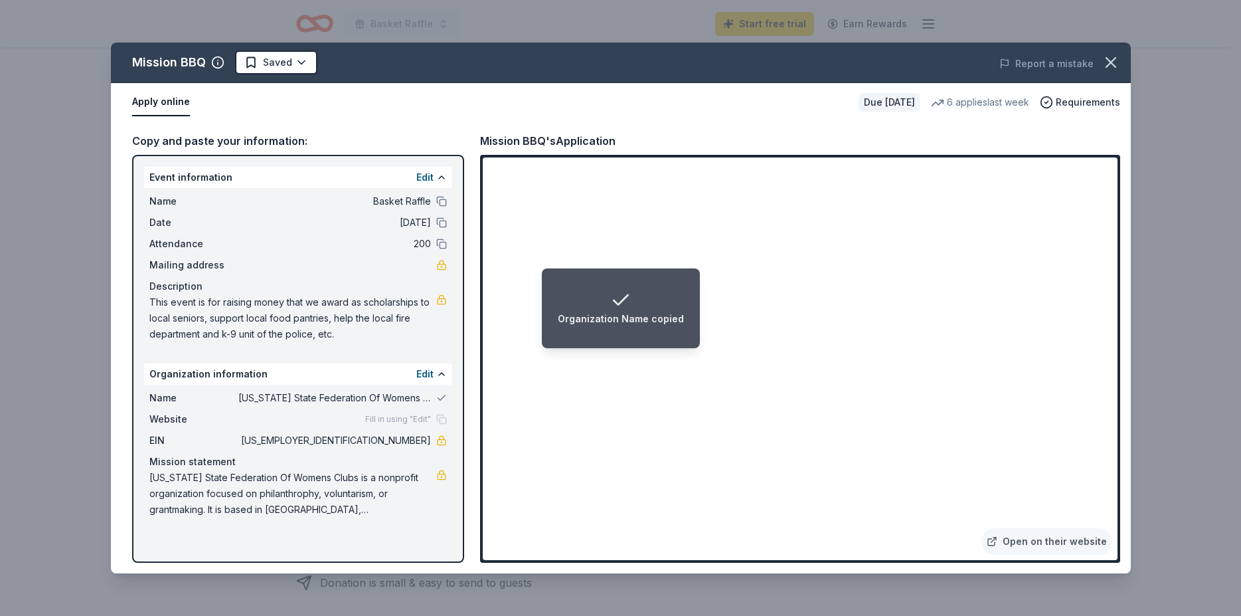
click at [366, 390] on span "New Jersey State Federation Of Womens Clubs" at bounding box center [334, 398] width 193 height 16
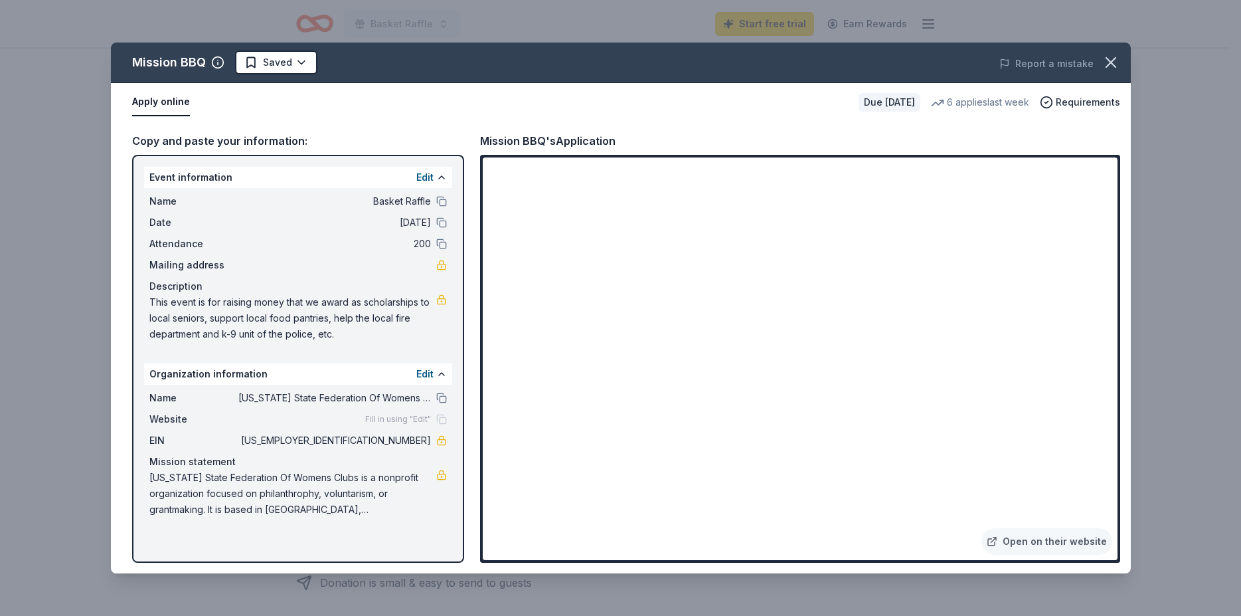
click at [424, 414] on span "Fill in using "Edit"" at bounding box center [398, 419] width 66 height 11
click at [444, 369] on button at bounding box center [441, 374] width 11 height 11
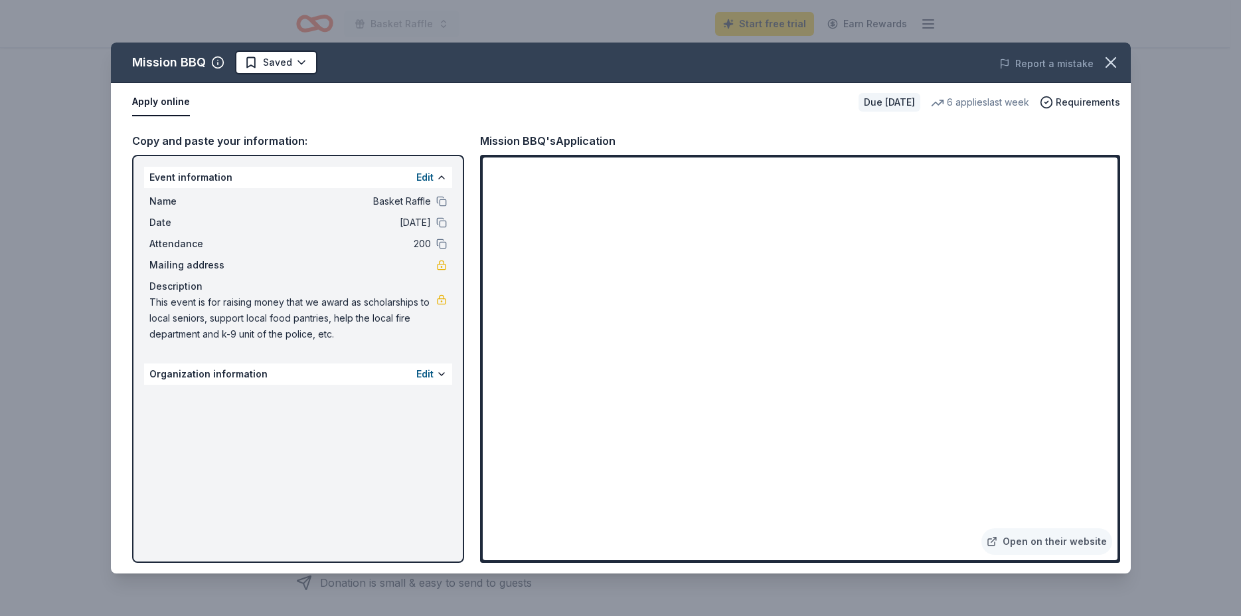
click at [422, 363] on div "Organization information Edit" at bounding box center [298, 373] width 308 height 21
click at [426, 366] on button "Edit" at bounding box center [424, 374] width 17 height 16
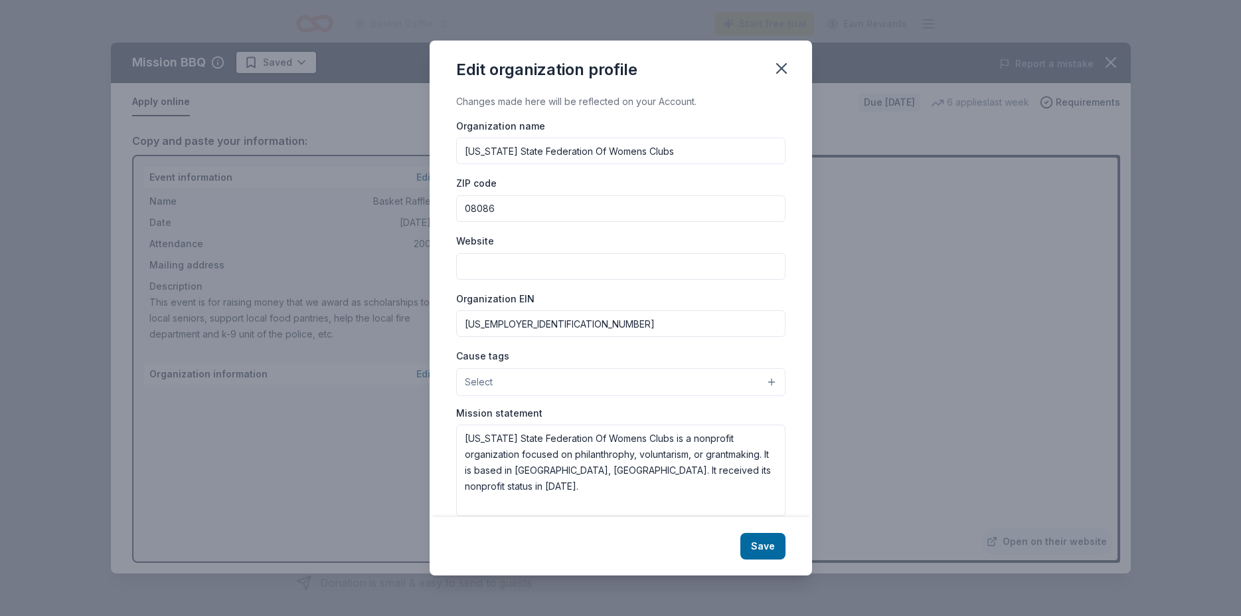
drag, startPoint x: 668, startPoint y: 181, endPoint x: 420, endPoint y: 169, distance: 248.7
click at [456, 164] on input "New Jersey State Federation Of Womens Clubs" at bounding box center [620, 150] width 329 height 27
click at [502, 164] on input "Woman's Club of West Deptford" at bounding box center [620, 150] width 329 height 27
type input "GFWC Woman's Club of West Deptford"
click at [533, 262] on input "Website" at bounding box center [620, 266] width 329 height 27
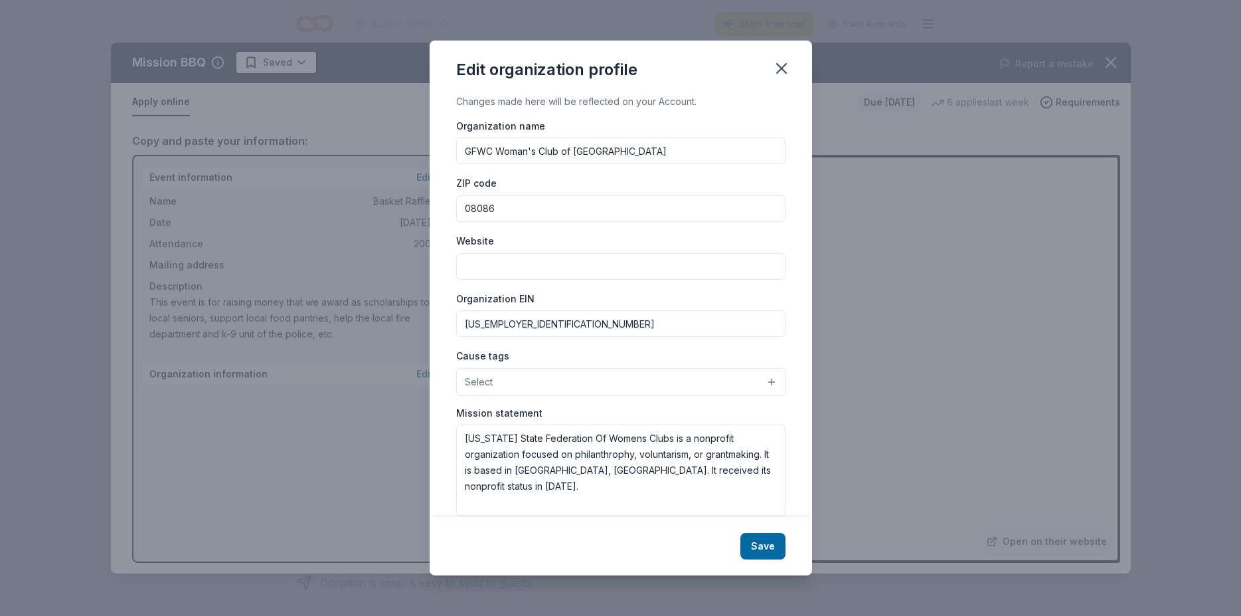
paste input "www.wdwomen.org"
type input "www.wdwomen.org"
click at [731, 368] on button "Select" at bounding box center [620, 382] width 329 height 28
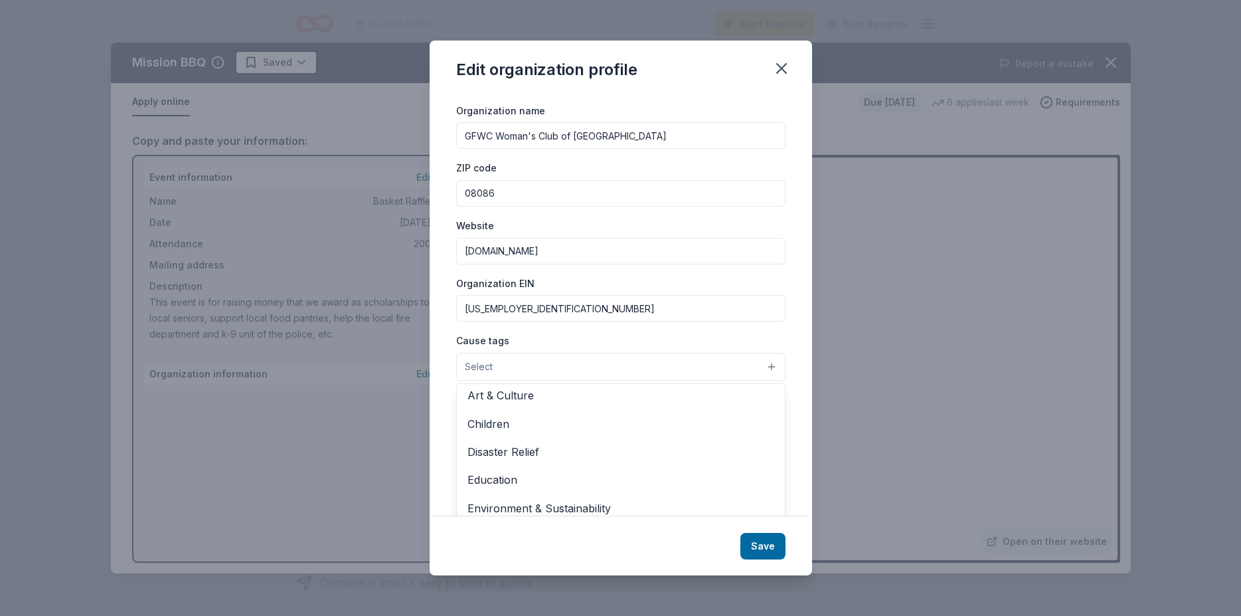
scroll to position [0, 0]
click at [590, 312] on div "Organization name GFWC Woman's Club of West Deptford ZIP code 08086 Website www…" at bounding box center [620, 301] width 329 height 399
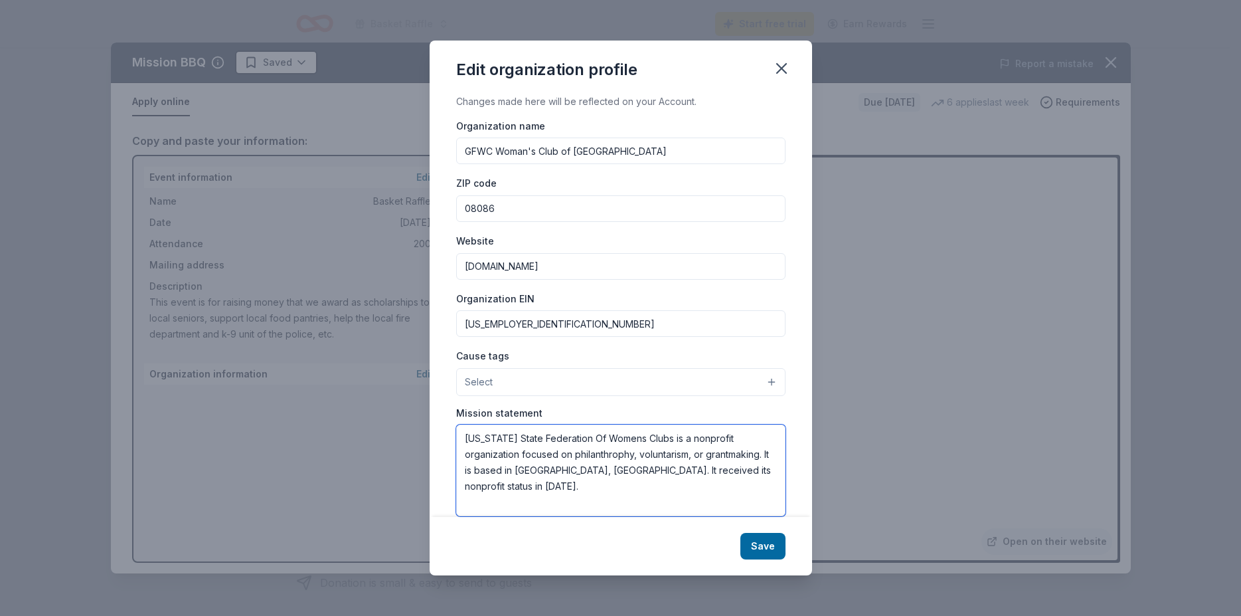
drag, startPoint x: 729, startPoint y: 412, endPoint x: 675, endPoint y: 414, distance: 53.8
click at [675, 424] on textarea "New Jersey State Federation Of Womens Clubs is a nonprofit organization focused…" at bounding box center [620, 470] width 329 height 92
click at [634, 424] on textarea "New Jersey State Federation Of Womens Clubs is a nonprofit organization focused…" at bounding box center [620, 470] width 329 height 92
type textarea "New Jersey State Federation Of Womens Clubs is a nonprofit organization focused…"
click at [741, 533] on button "Save" at bounding box center [763, 546] width 45 height 27
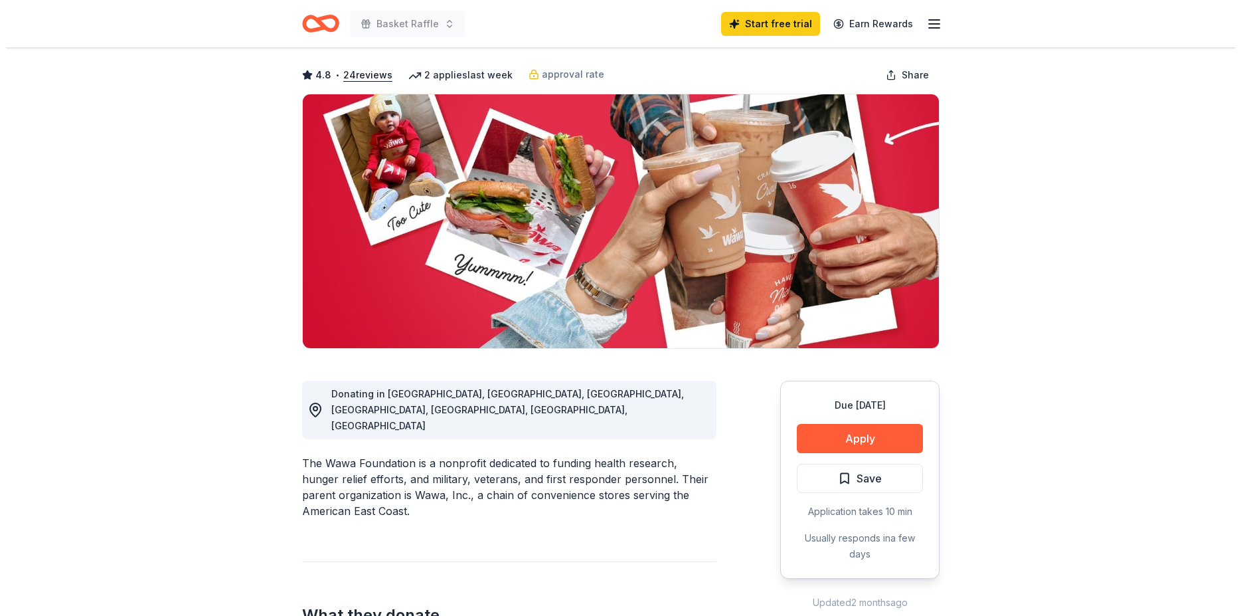
scroll to position [56, 0]
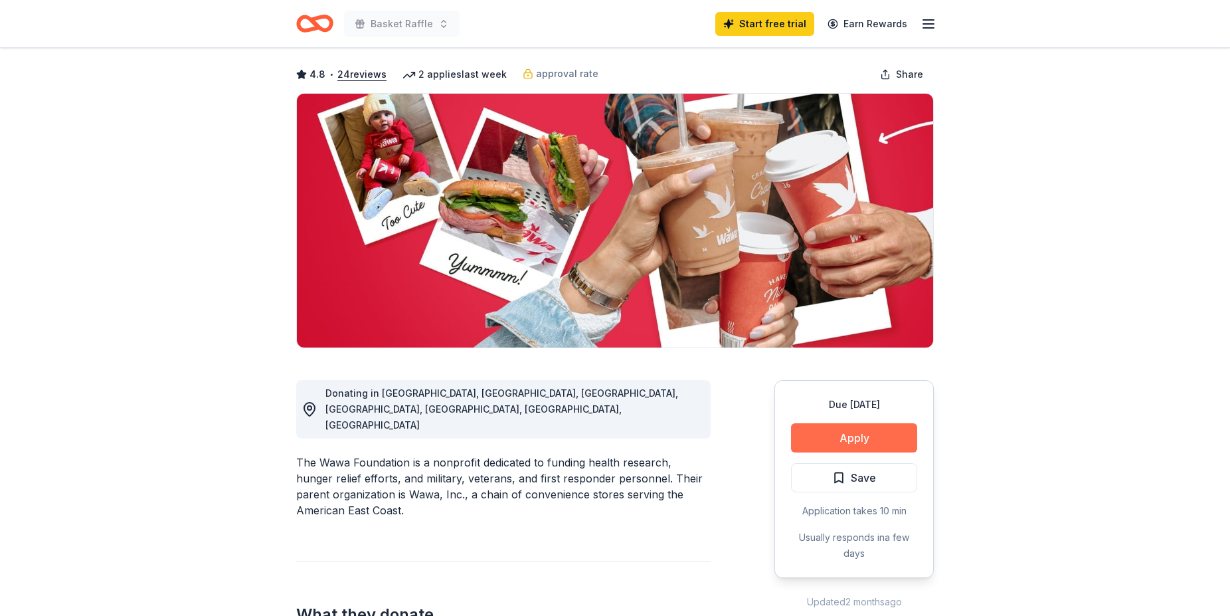
click at [886, 423] on button "Apply" at bounding box center [854, 437] width 126 height 29
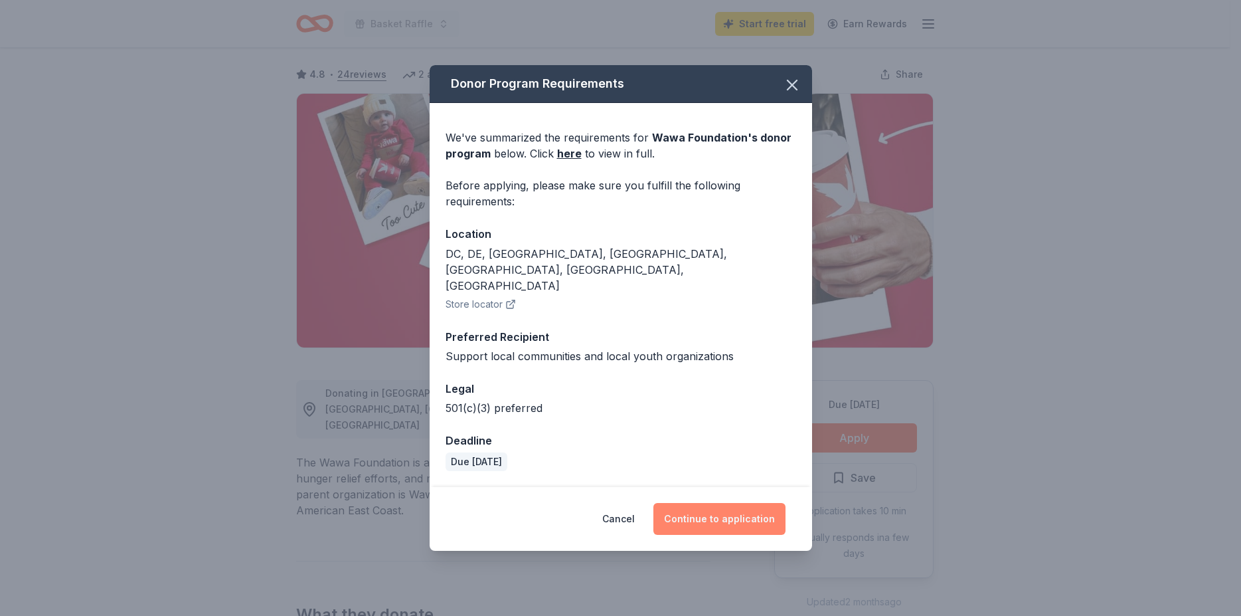
click at [717, 503] on button "Continue to application" at bounding box center [720, 519] width 132 height 32
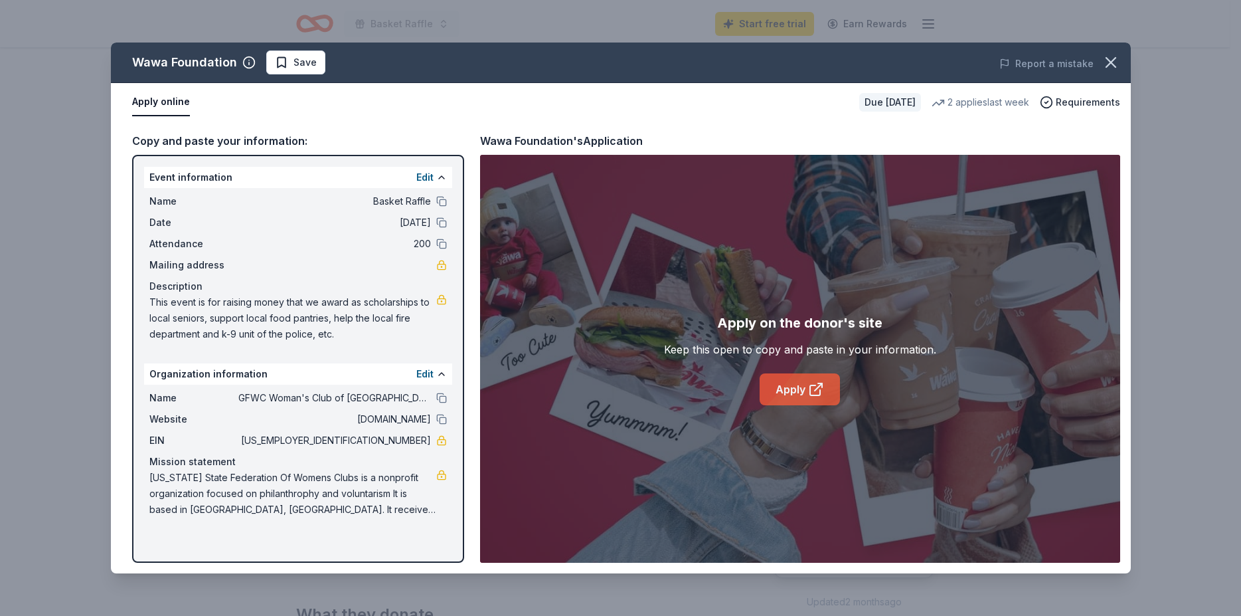
click at [799, 373] on link "Apply" at bounding box center [800, 389] width 80 height 32
click at [810, 385] on icon at bounding box center [815, 390] width 10 height 10
click at [800, 373] on link "Apply" at bounding box center [800, 389] width 80 height 32
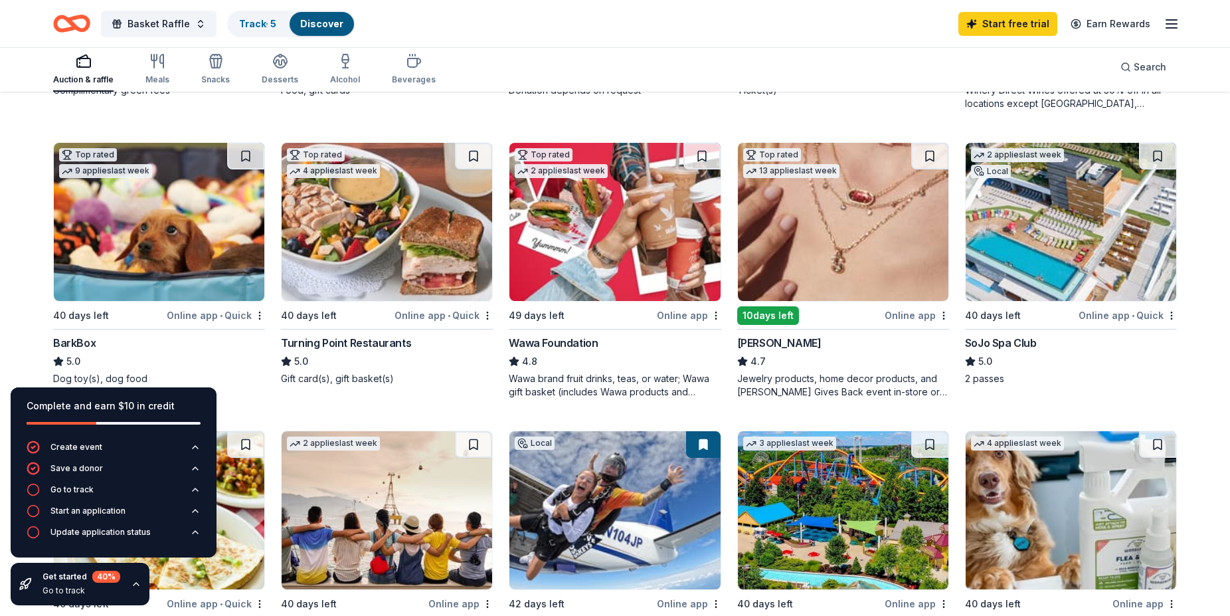
scroll to position [335, 0]
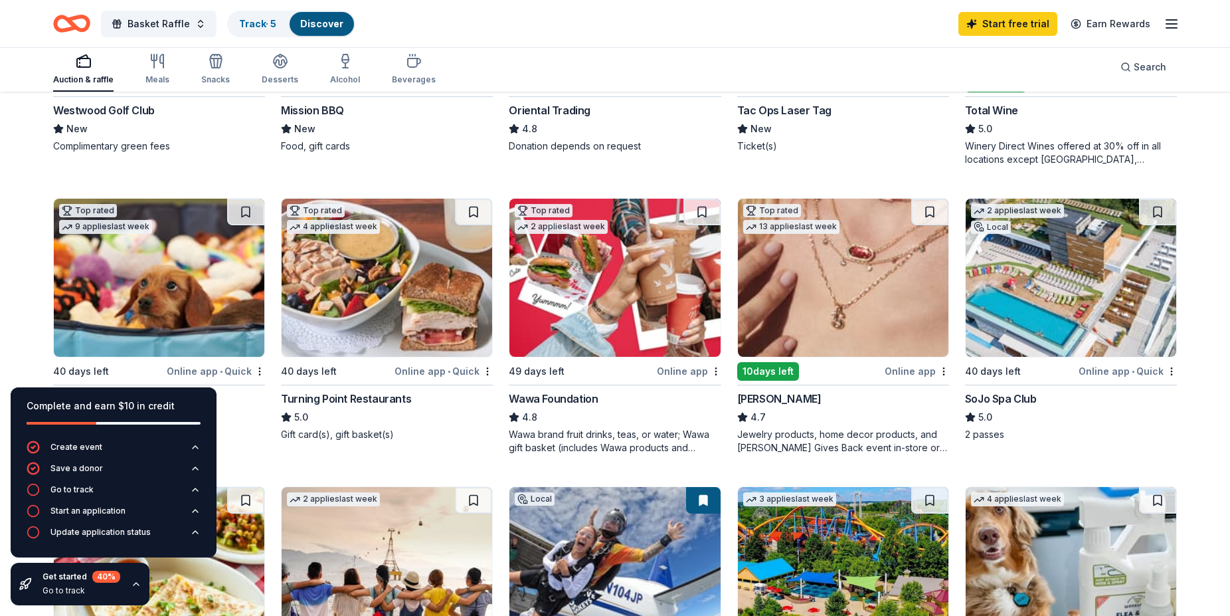
click at [207, 363] on div "Online app • Quick" at bounding box center [216, 371] width 98 height 17
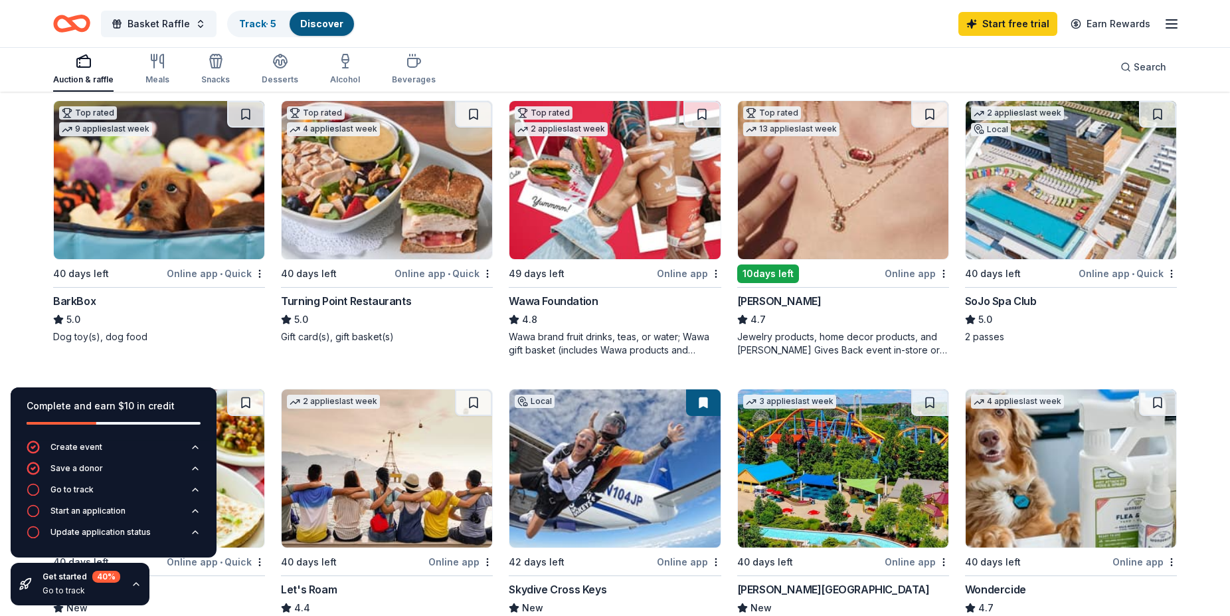
scroll to position [446, 0]
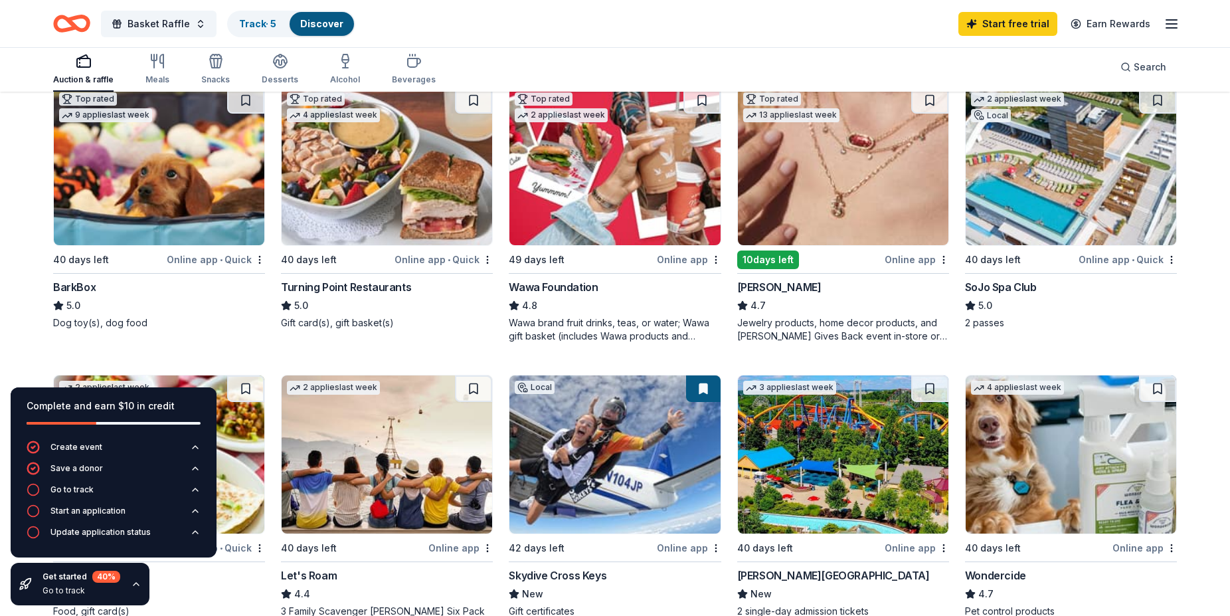
click at [195, 539] on div "Online app • Quick" at bounding box center [216, 547] width 98 height 17
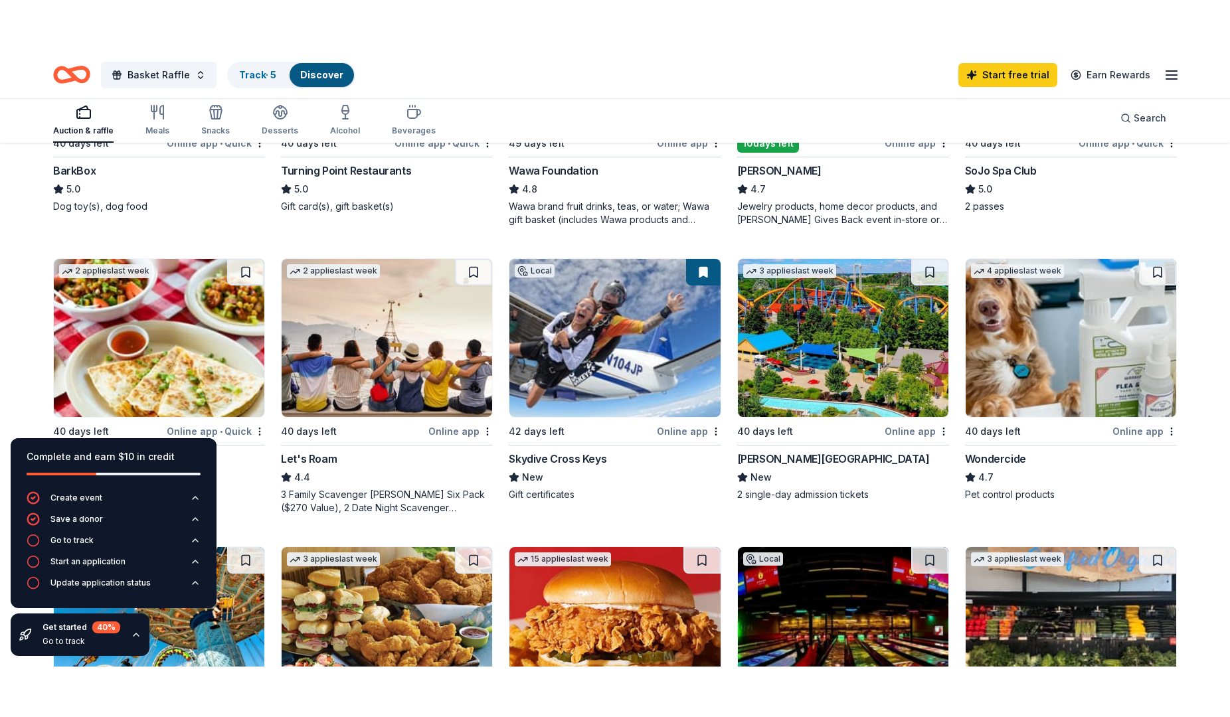
scroll to position [670, 0]
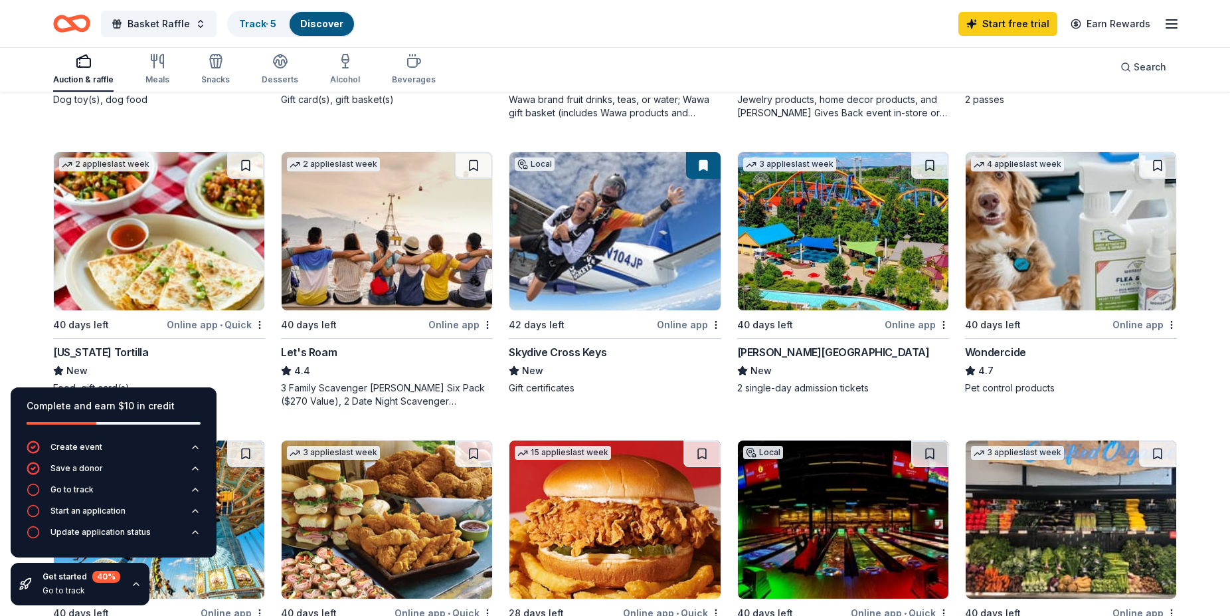
click at [225, 604] on div "Online app" at bounding box center [233, 612] width 64 height 17
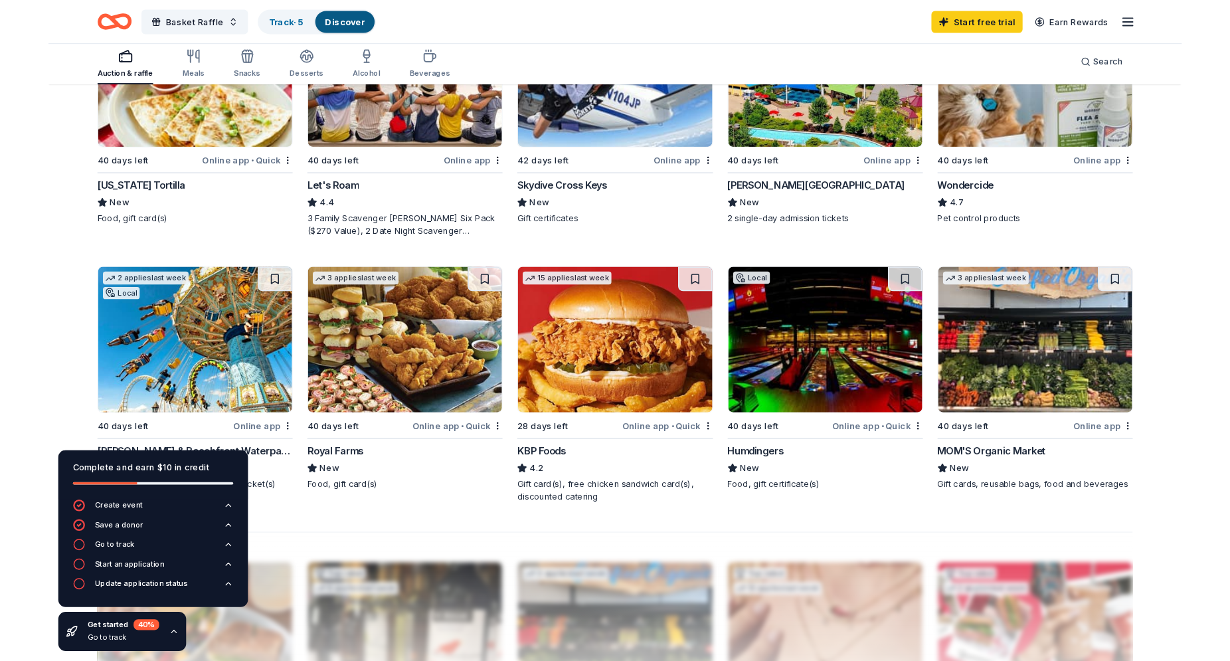
scroll to position [822, 0]
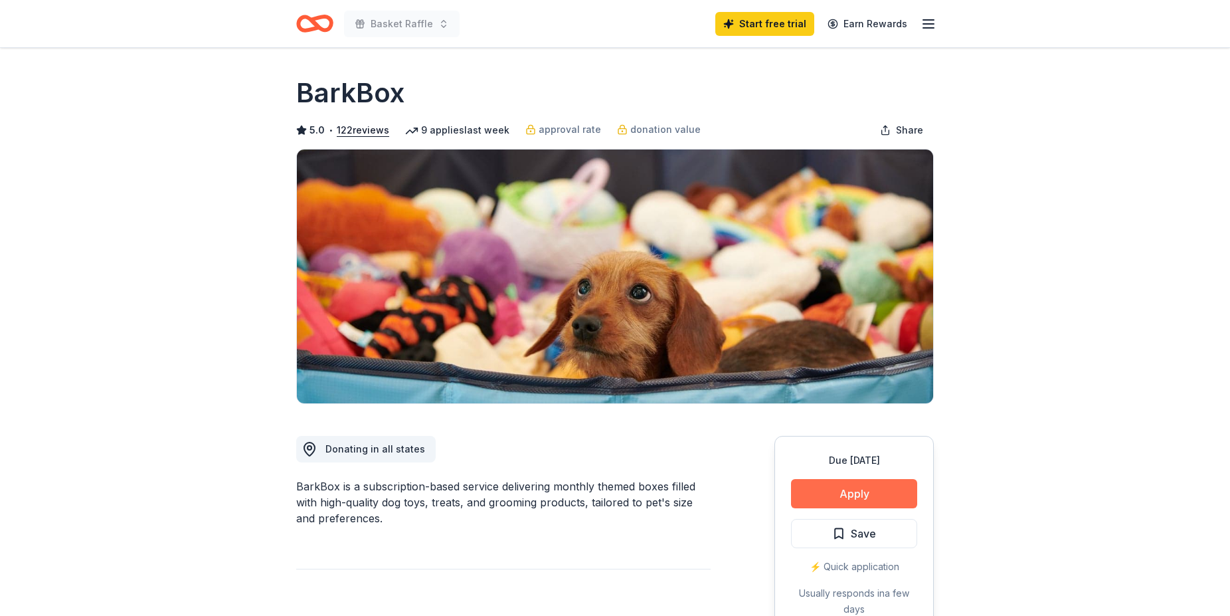
click at [875, 479] on button "Apply" at bounding box center [854, 493] width 126 height 29
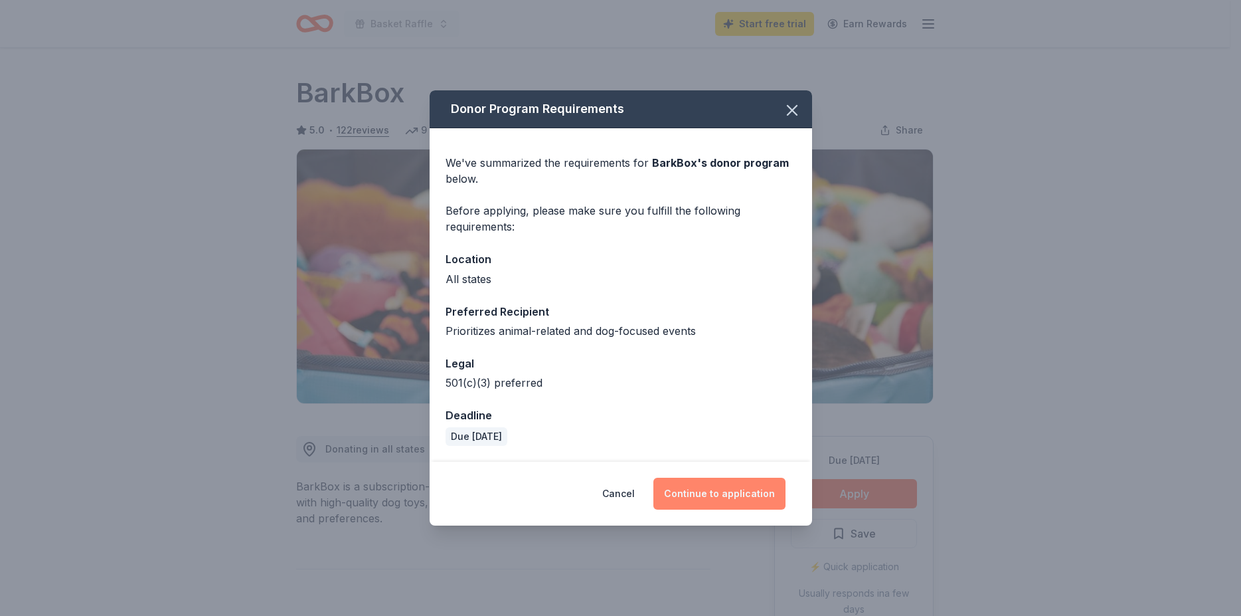
click at [684, 478] on button "Continue to application" at bounding box center [720, 494] width 132 height 32
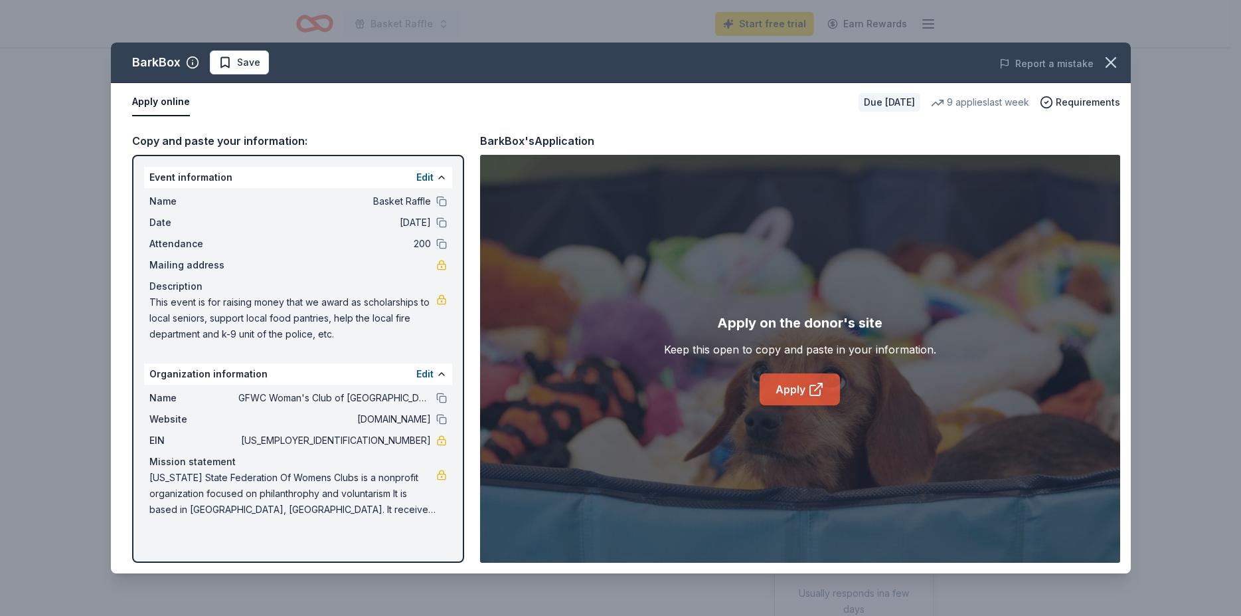
click at [801, 373] on link "Apply" at bounding box center [800, 389] width 80 height 32
click at [1117, 53] on icon "button" at bounding box center [1111, 62] width 19 height 19
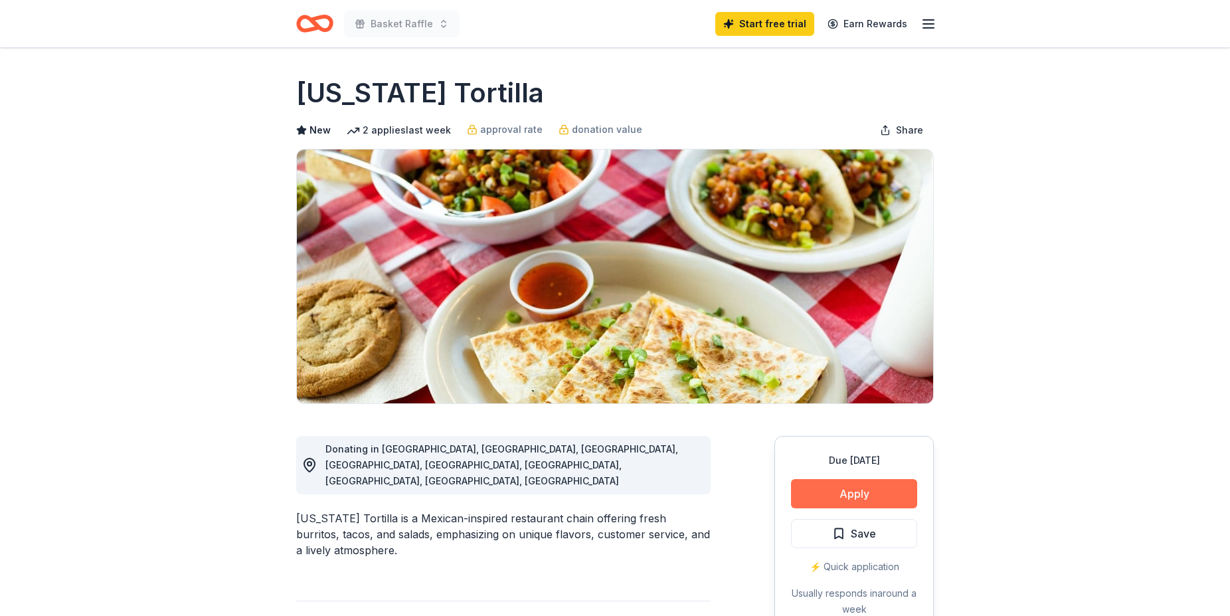
click at [887, 479] on button "Apply" at bounding box center [854, 493] width 126 height 29
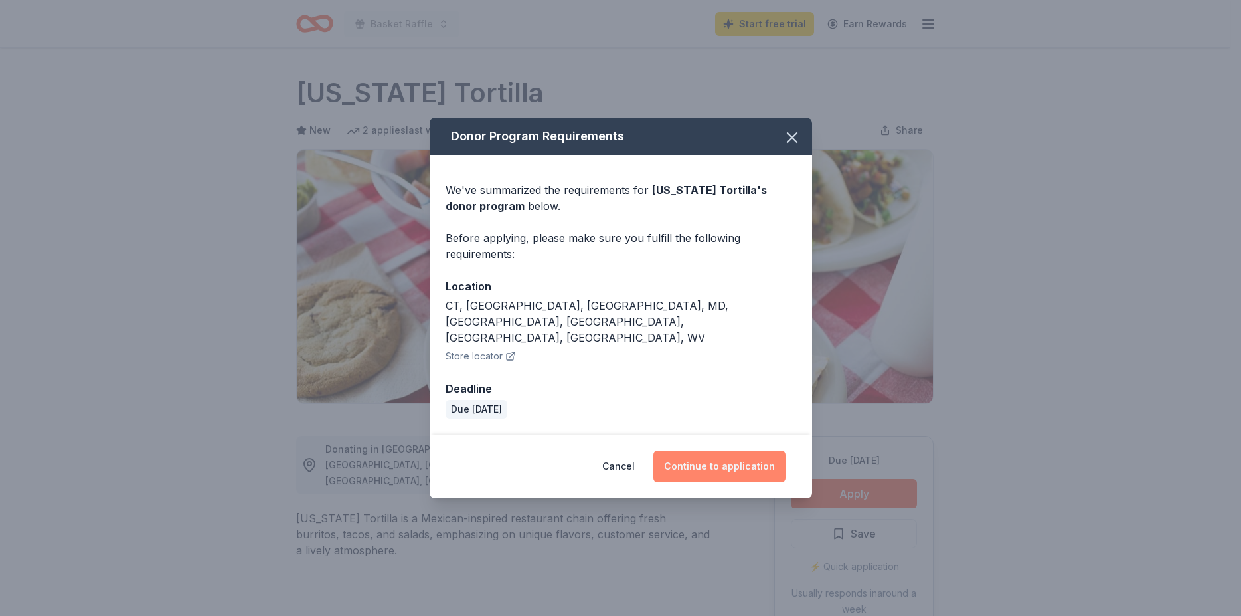
click at [699, 450] on button "Continue to application" at bounding box center [720, 466] width 132 height 32
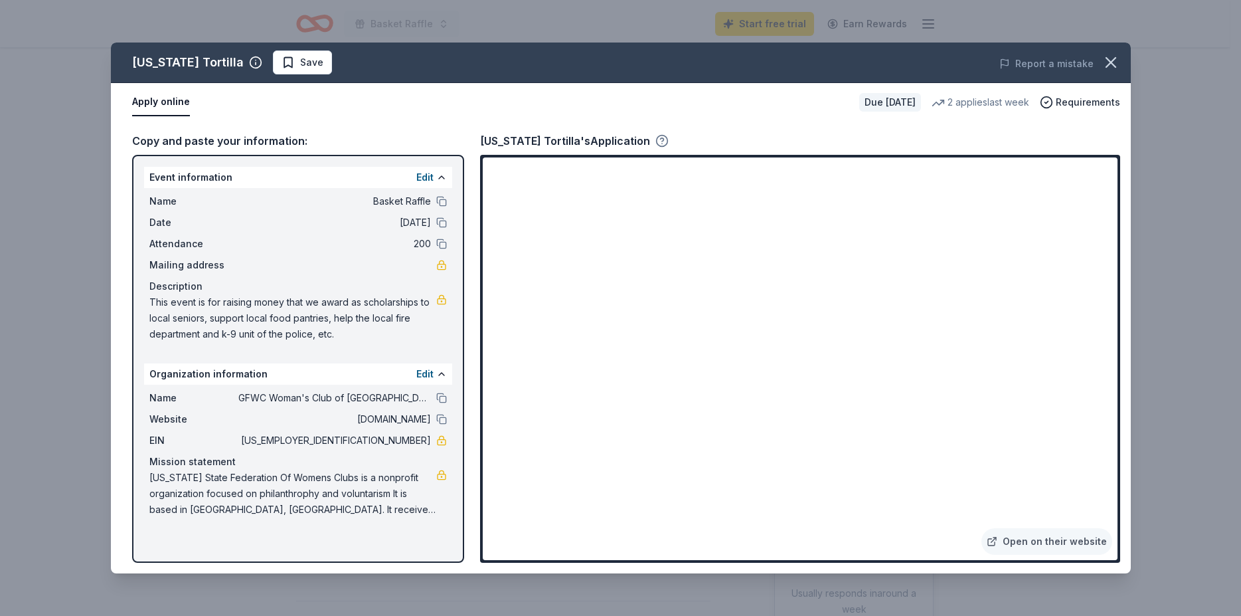
click at [656, 134] on icon "button" at bounding box center [662, 140] width 13 height 13
click at [1198, 331] on div "California Tortilla Save Report a mistake Apply online Due in 40 days 2 applies…" at bounding box center [620, 308] width 1241 height 616
click at [656, 134] on icon "button" at bounding box center [662, 140] width 13 height 13
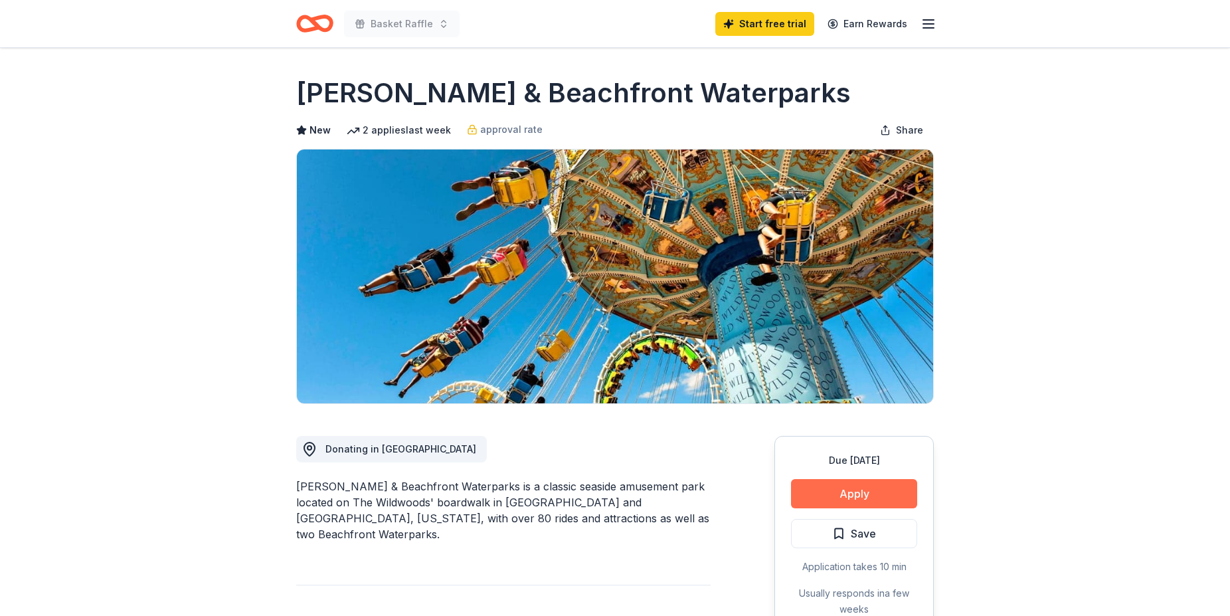
click at [881, 479] on button "Apply" at bounding box center [854, 493] width 126 height 29
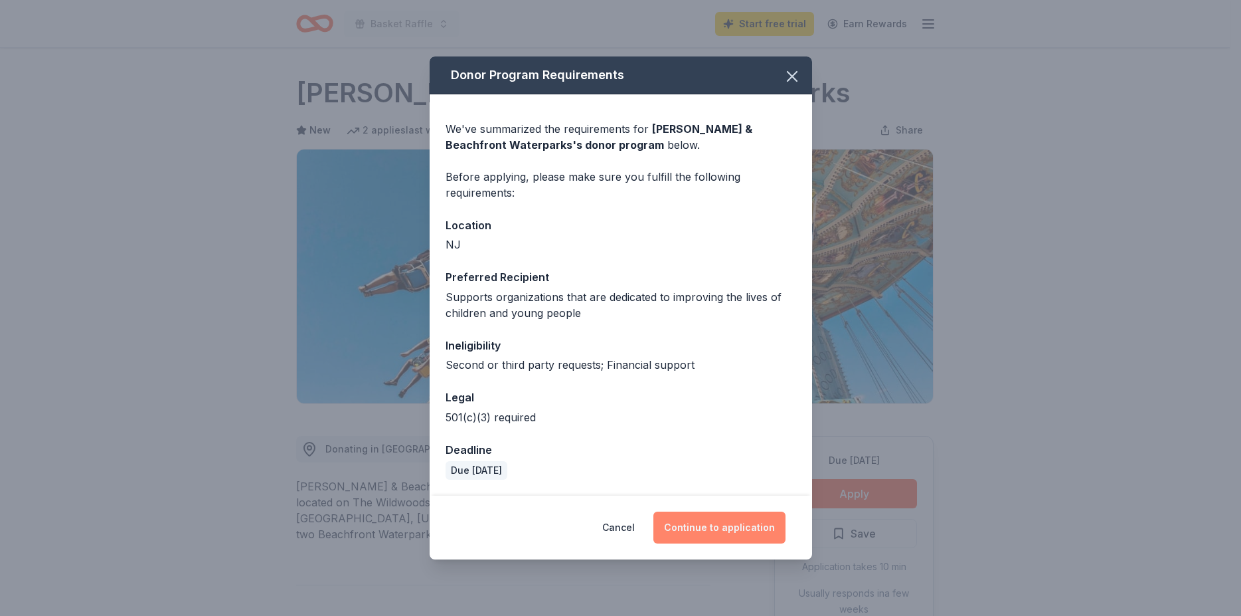
click at [710, 511] on button "Continue to application" at bounding box center [720, 527] width 132 height 32
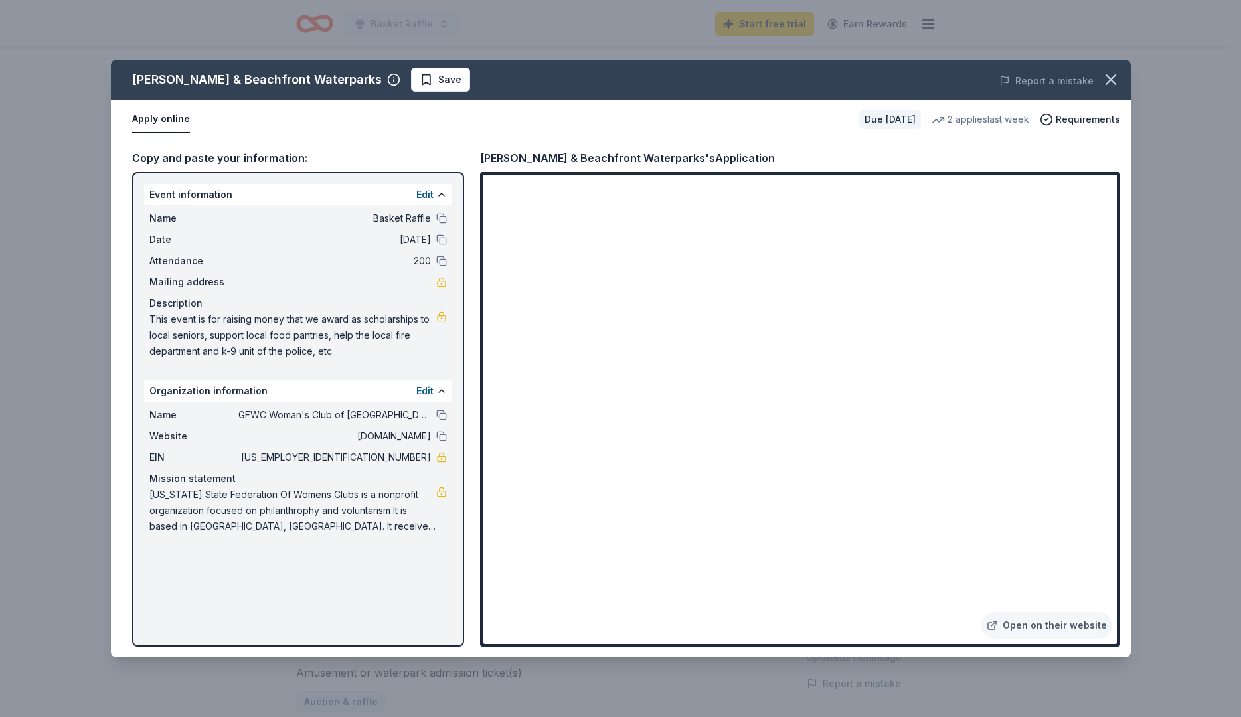
click at [459, 615] on div "Morey's Piers & Beachfront Waterparks Save Report a mistake Apply online Due in…" at bounding box center [620, 358] width 1241 height 717
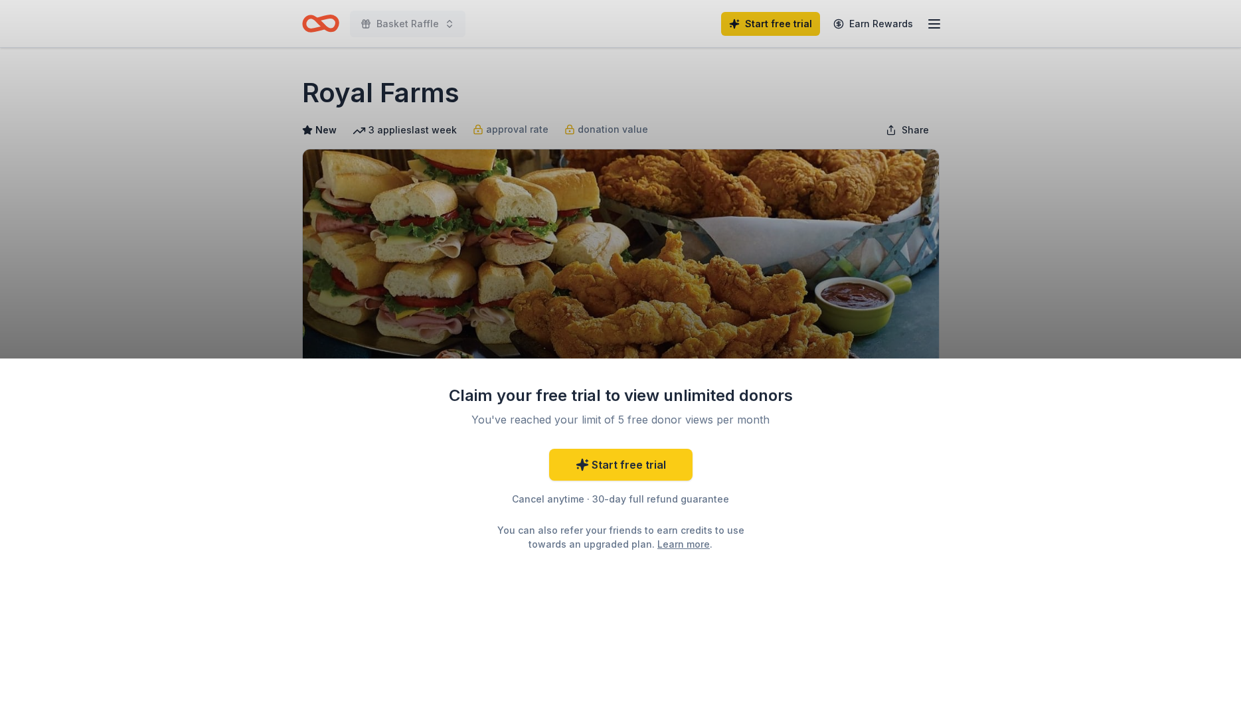
click at [1085, 151] on div "Claim your free trial to view unlimited donors You've reached your limit of 5 f…" at bounding box center [620, 358] width 1241 height 717
click at [114, 134] on div "Claim your free trial to view unlimited donors You've reached your limit of 5 f…" at bounding box center [620, 358] width 1241 height 717
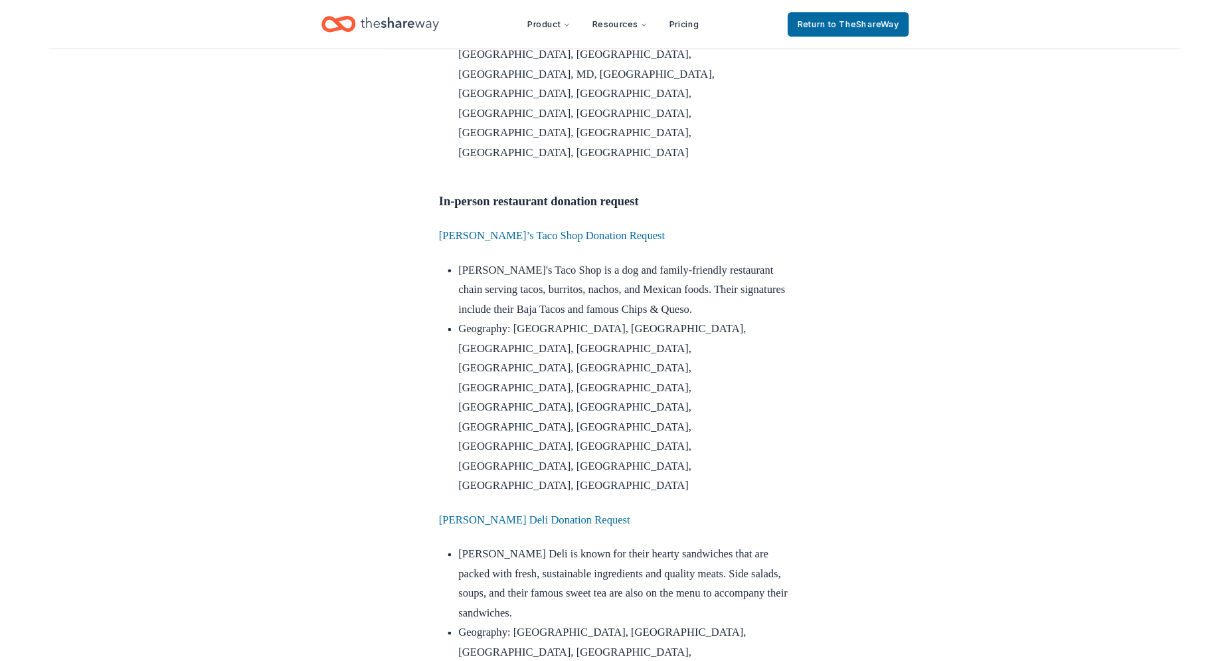
scroll to position [2734, 0]
